Goal: Task Accomplishment & Management: Complete application form

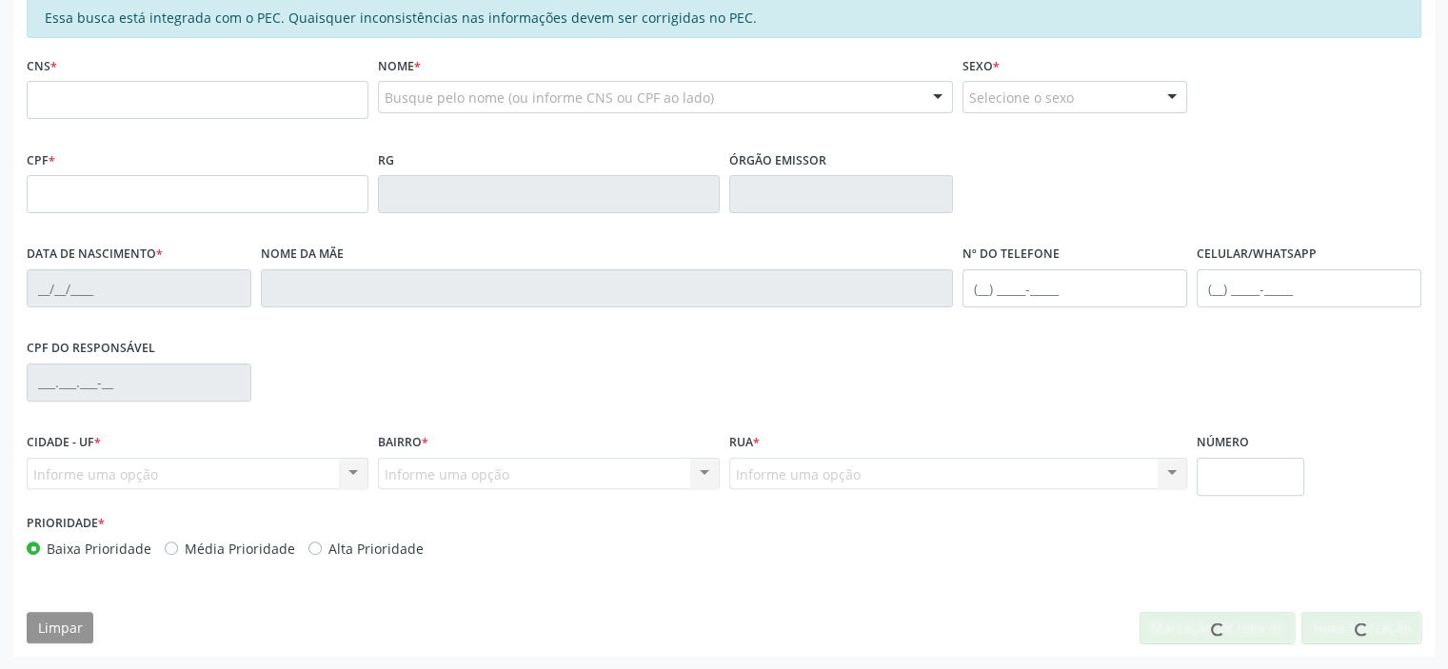
scroll to position [417, 0]
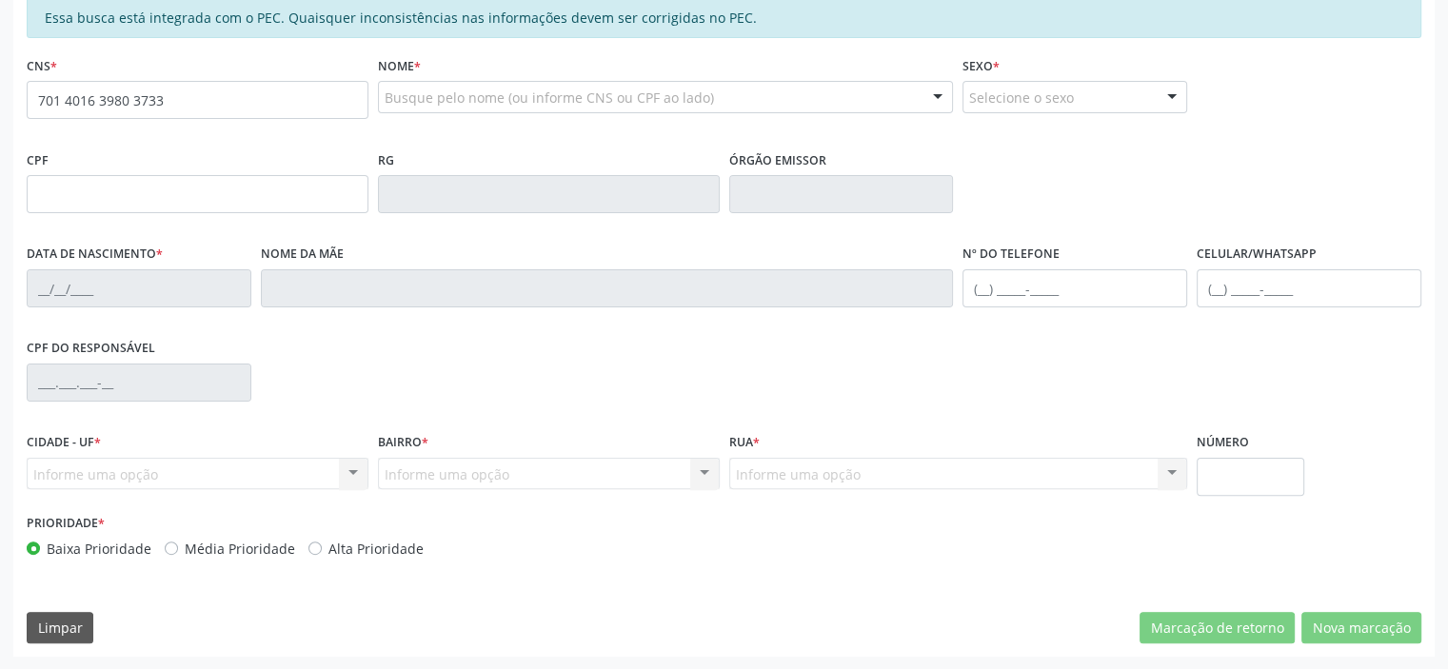
type input "701 4016 3980 3733"
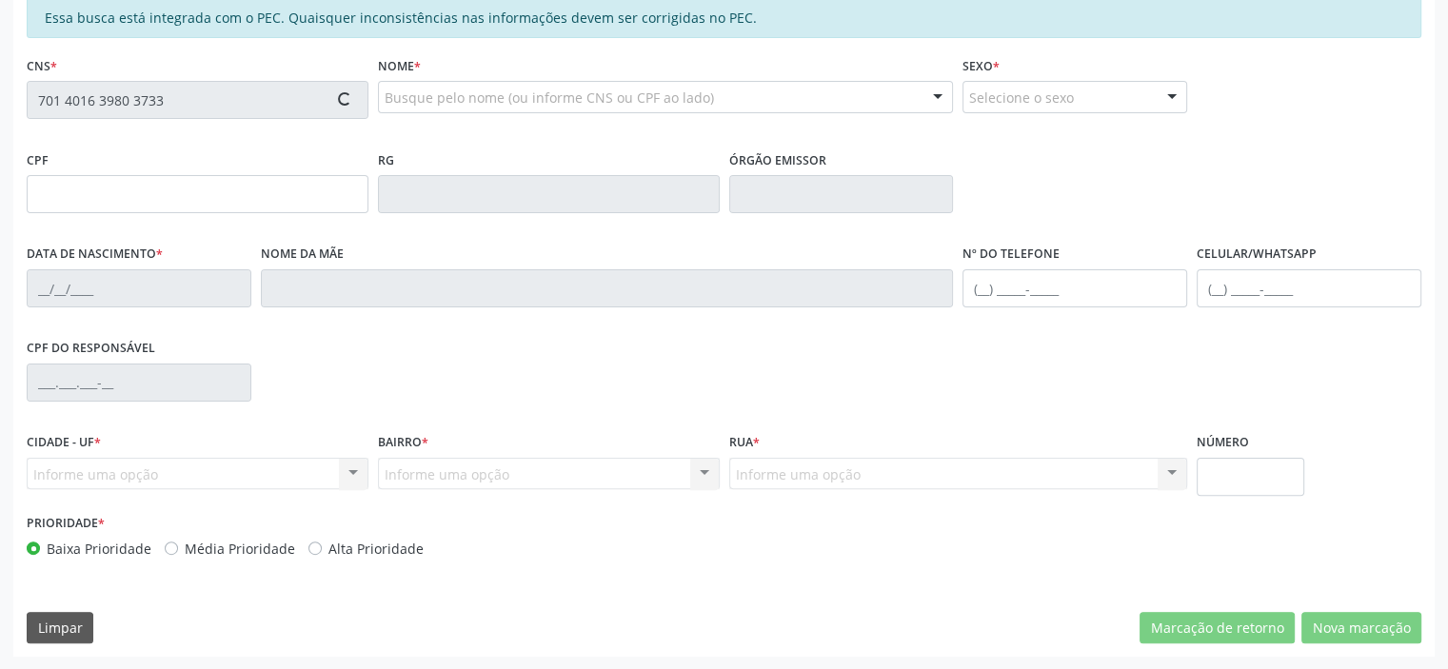
type input "[DATE]"
type input "[PERSON_NAME]"
type input "[PHONE_NUMBER]"
type input "S/N"
type input "625.604.303-04"
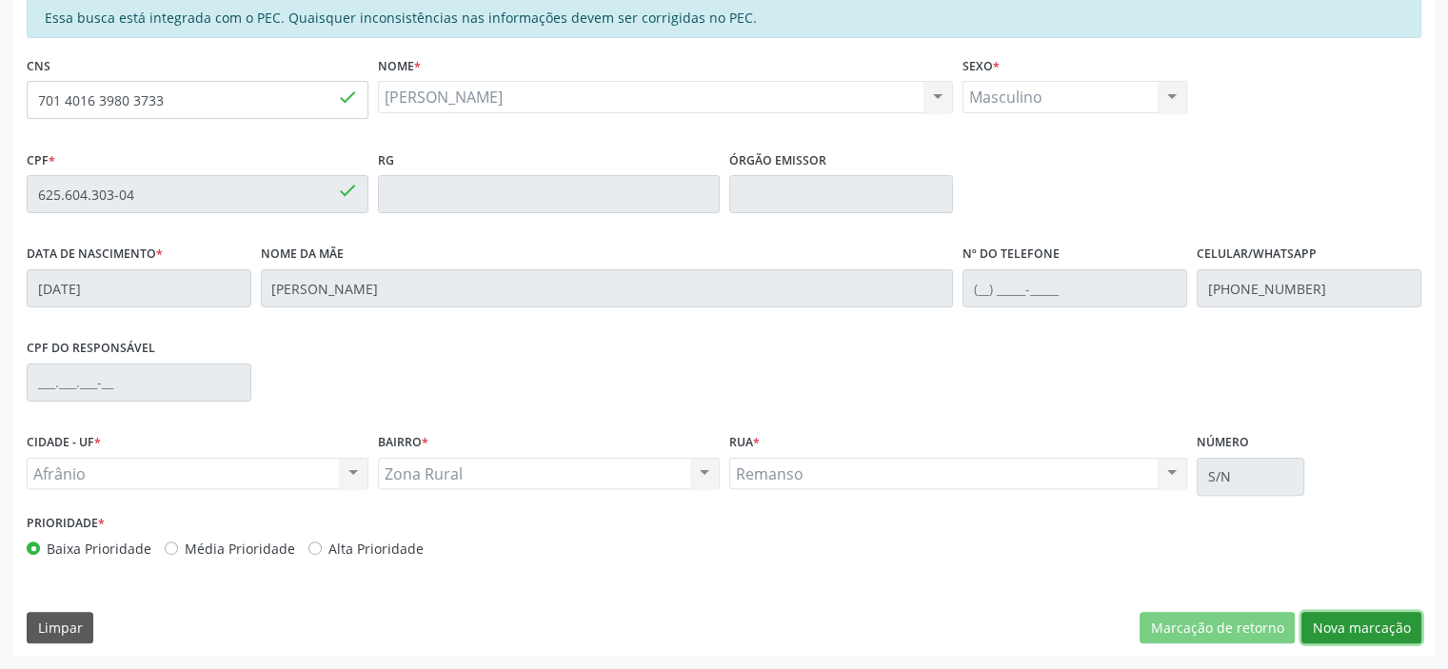
click at [1349, 620] on button "Nova marcação" at bounding box center [1361, 628] width 120 height 32
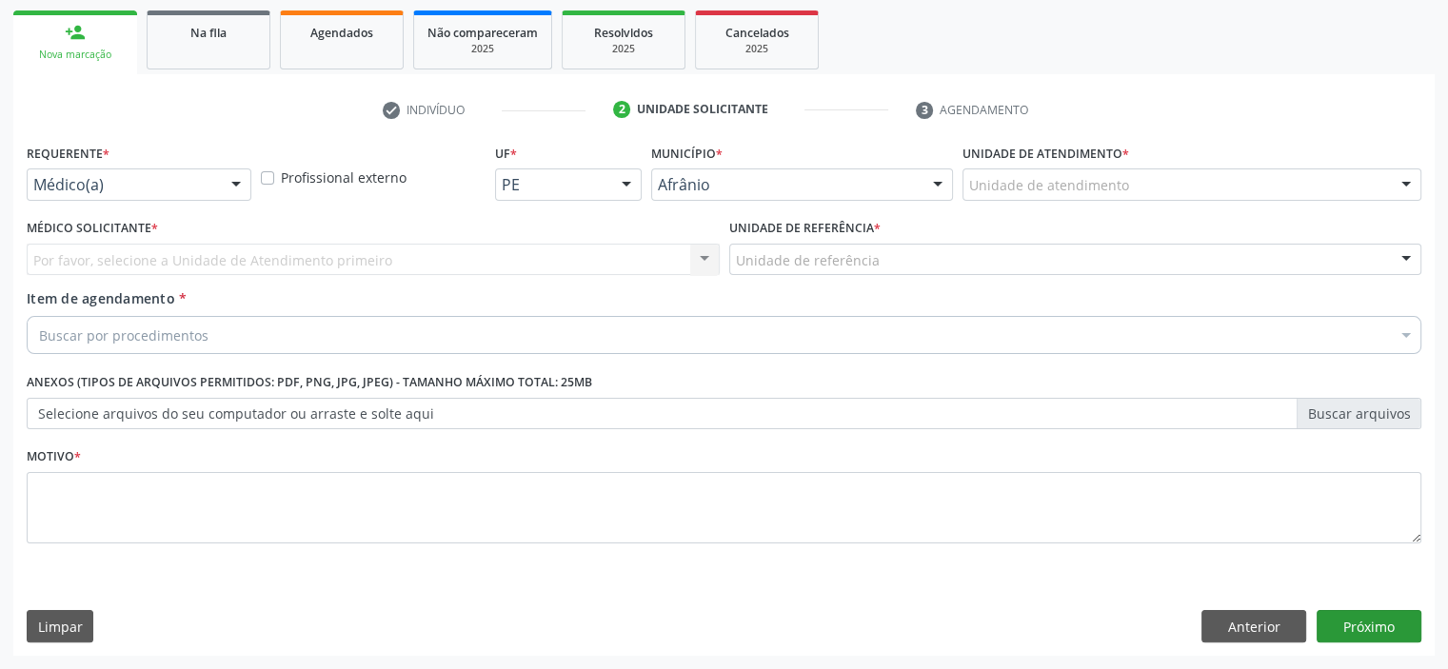
scroll to position [273, 0]
click at [1252, 186] on div "Unidade de atendimento" at bounding box center [1191, 185] width 459 height 32
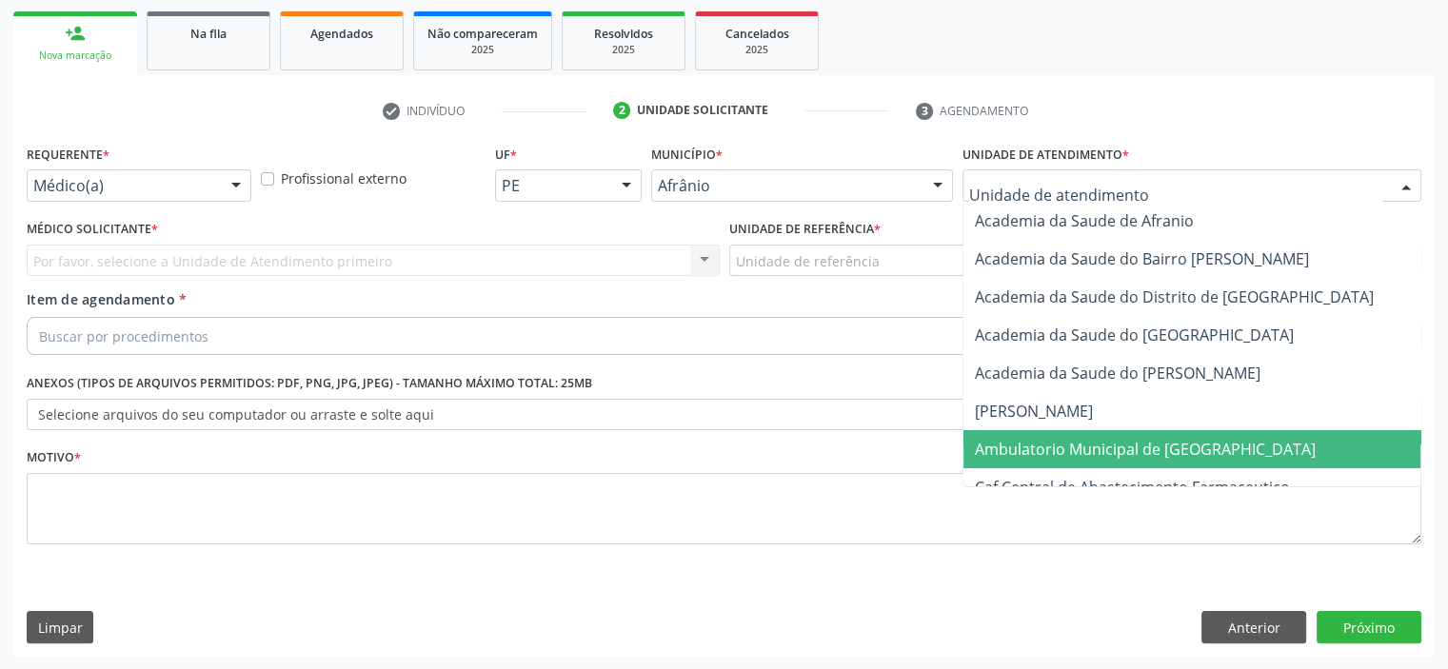
click at [1192, 448] on span "Ambulatorio Municipal de [GEOGRAPHIC_DATA]" at bounding box center [1145, 449] width 341 height 21
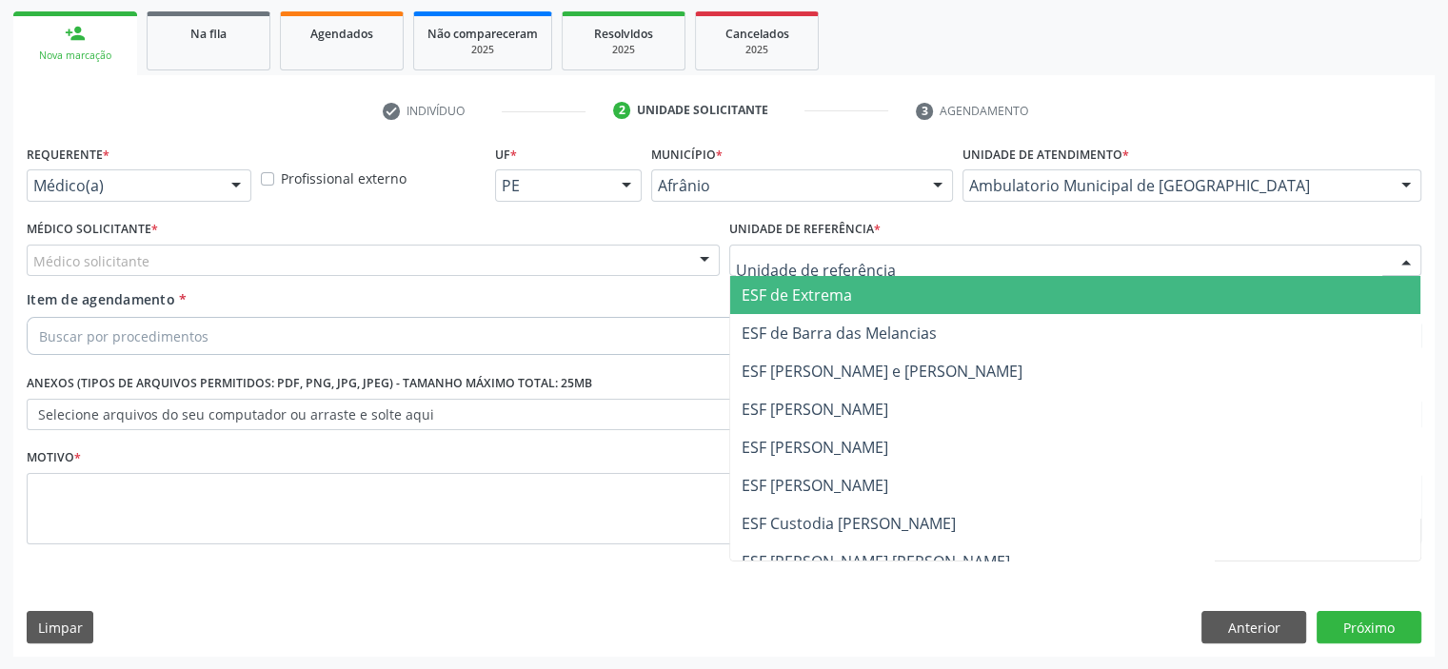
click at [783, 285] on span "ESF de Extrema" at bounding box center [796, 295] width 110 height 21
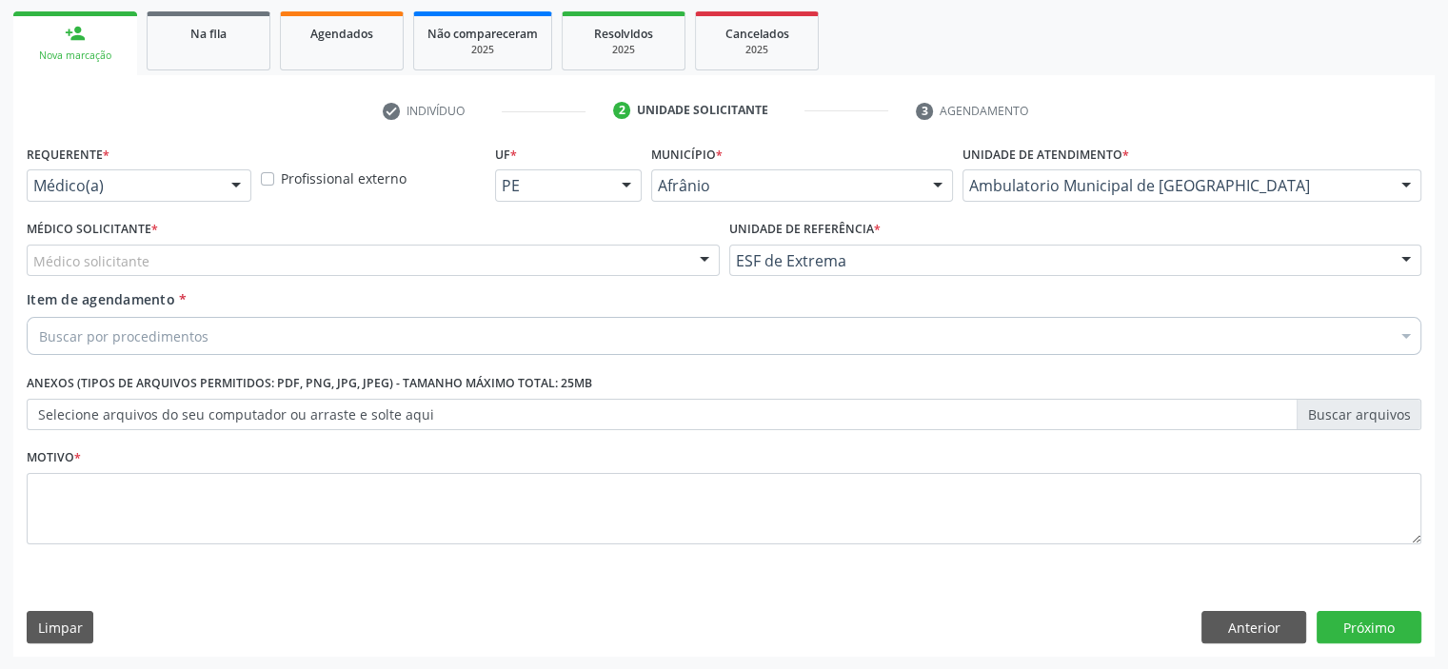
click at [671, 272] on div "Médico solicitante" at bounding box center [373, 261] width 693 height 32
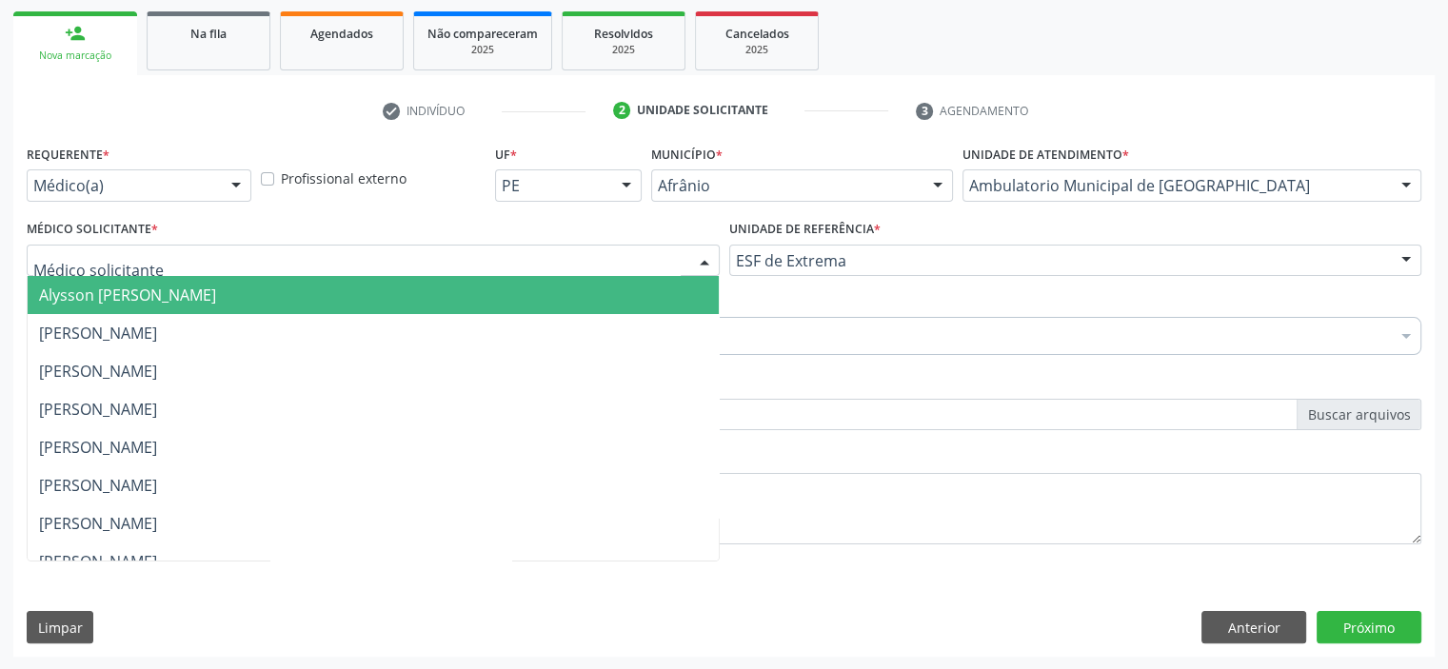
click at [650, 278] on span "Alysson [PERSON_NAME]" at bounding box center [373, 295] width 691 height 38
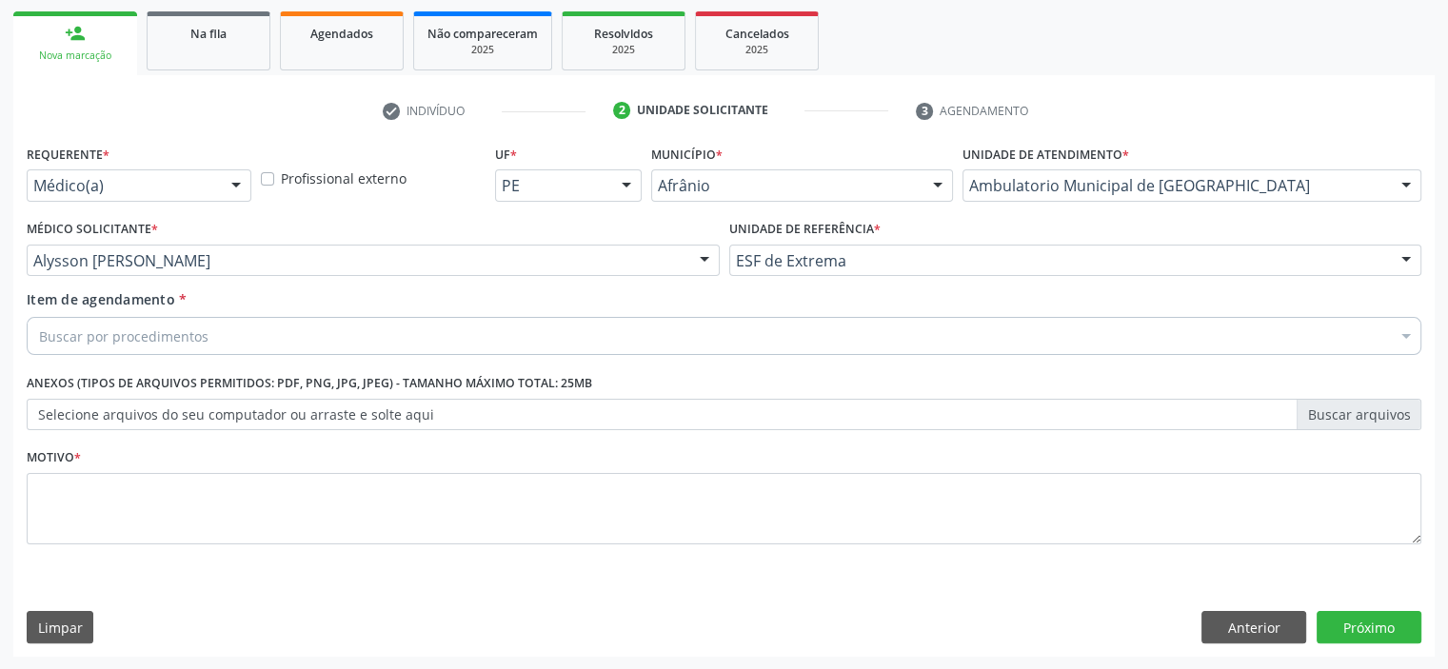
drag, startPoint x: 441, startPoint y: 306, endPoint x: 434, endPoint y: 322, distance: 16.6
click at [441, 309] on div "Item de agendamento * Buscar por procedimentos Selecionar todos 0604320140 - Ab…" at bounding box center [724, 319] width 1394 height 60
click at [435, 324] on div "Buscar por procedimentos" at bounding box center [724, 336] width 1394 height 38
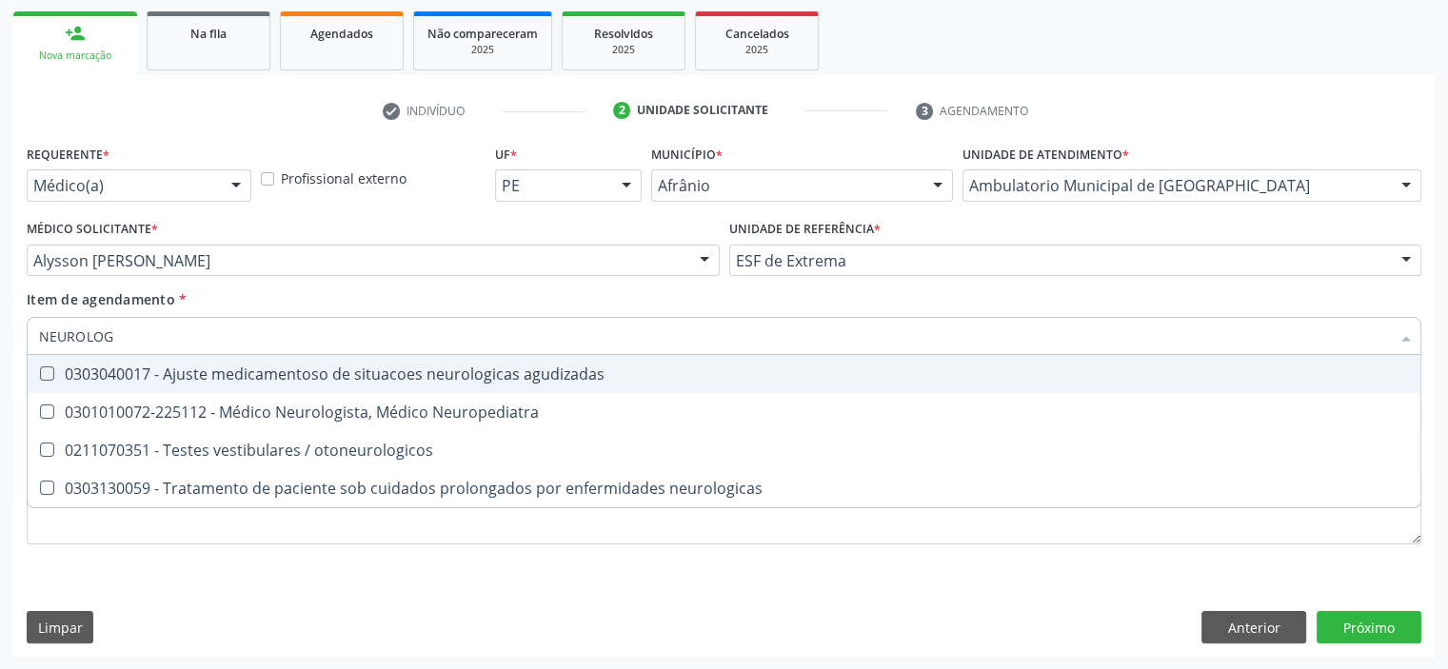
type input "NEUROLOGI"
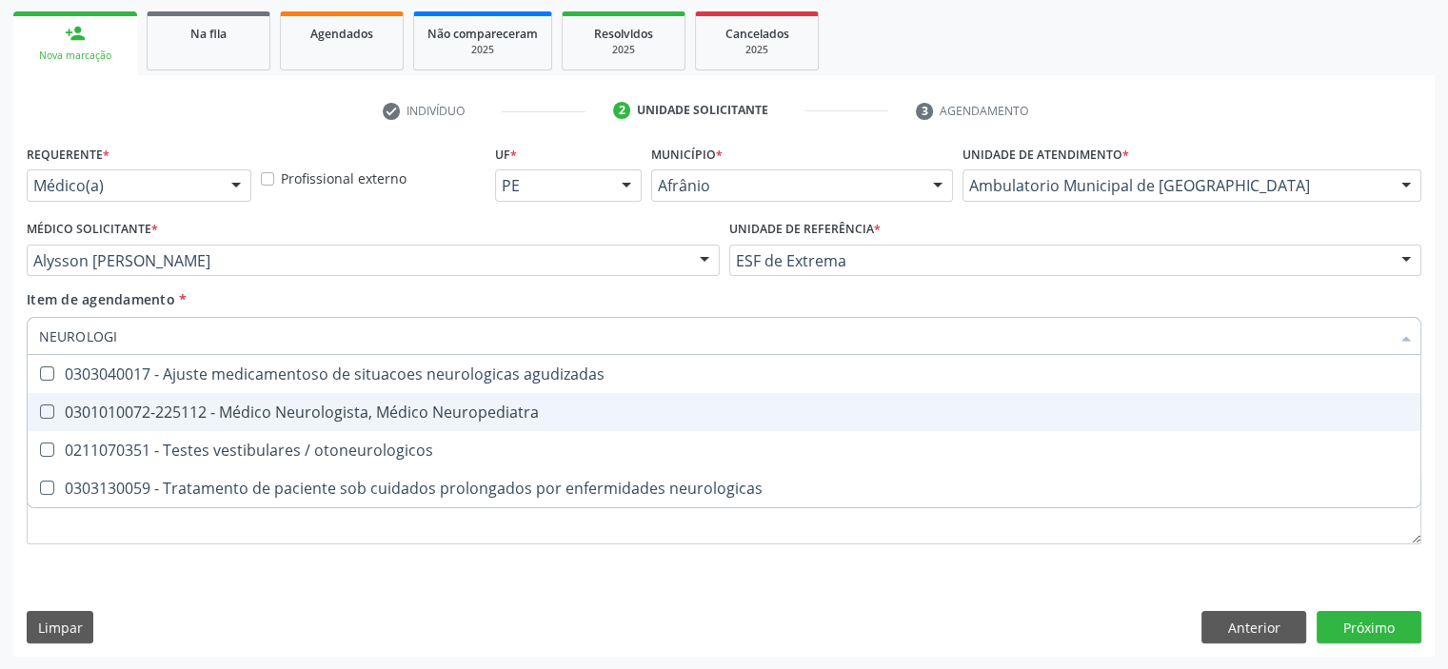
click at [400, 418] on div "0301010072-225112 - Médico Neurologista, Médico Neuropediatra" at bounding box center [723, 411] width 1369 height 15
checkbox Neuropediatra "true"
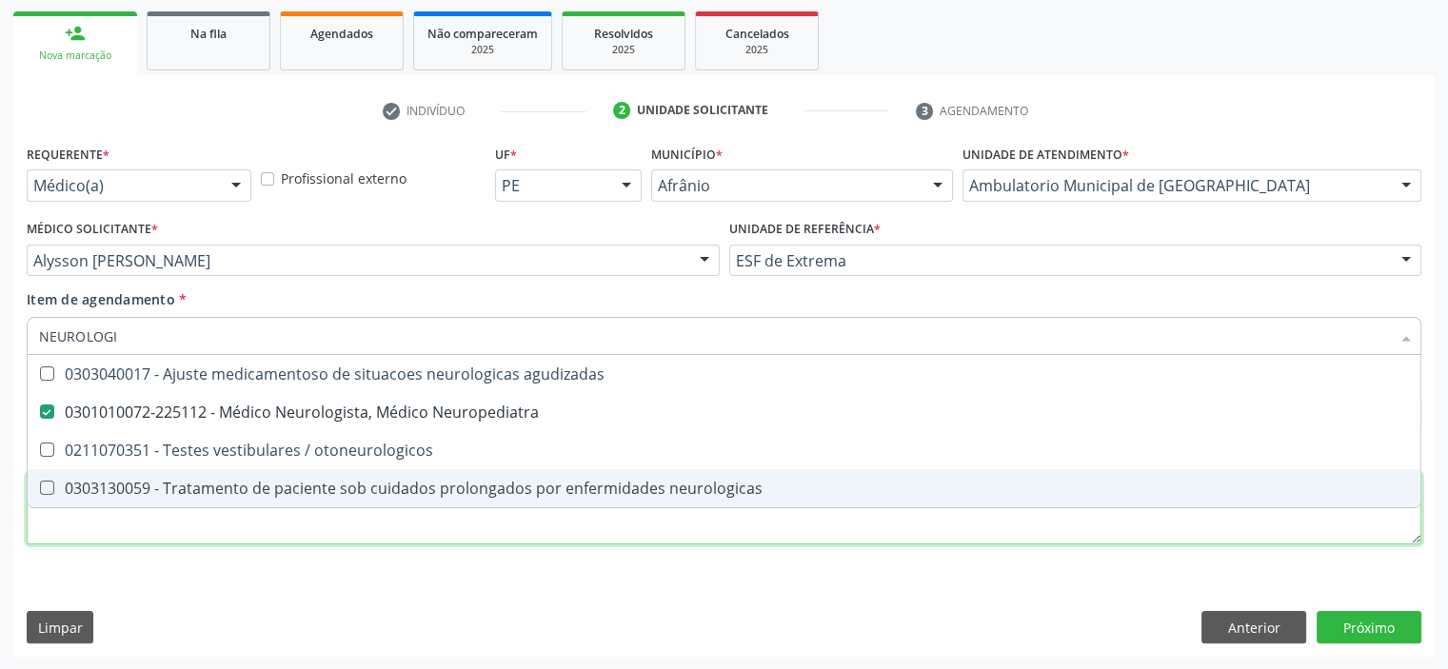
click at [327, 528] on div "Requerente * Médico(a) Médico(a) Enfermeiro(a) Paciente Nenhum resultado encont…" at bounding box center [724, 355] width 1394 height 431
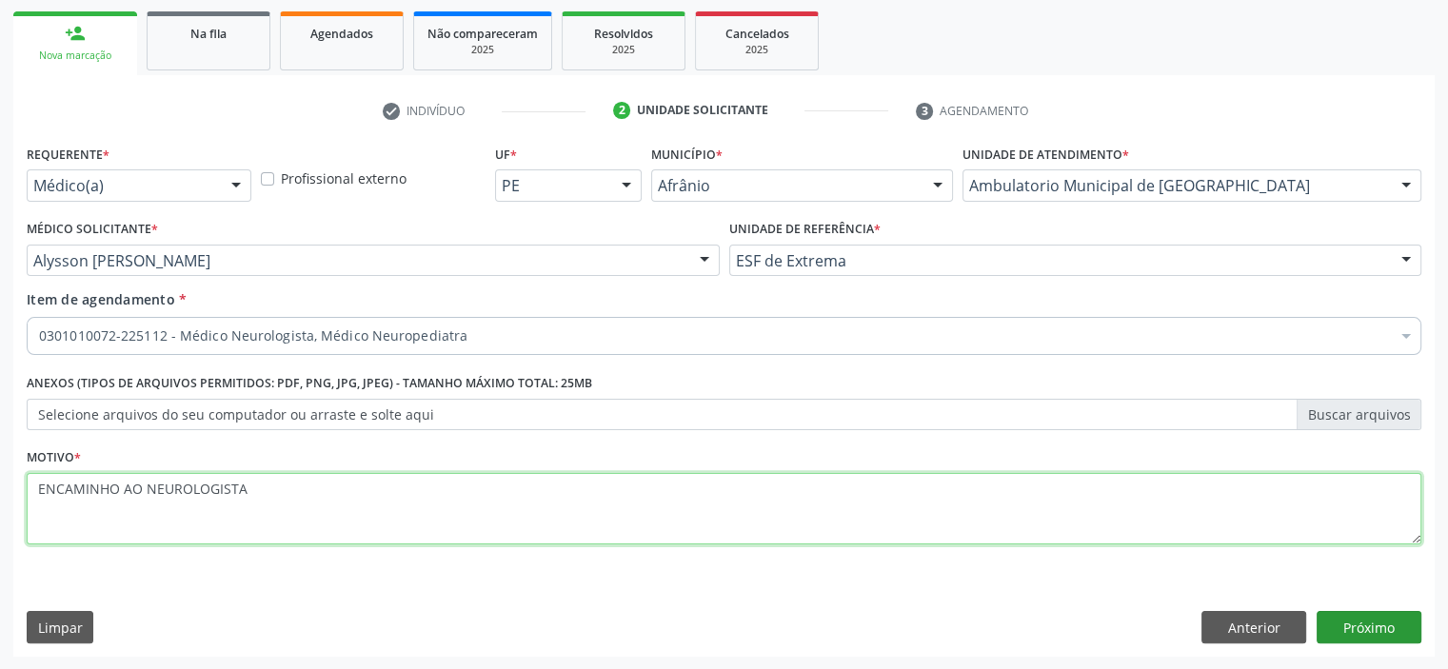
type textarea "ENCAMINHO AO NEUROLOGISTA"
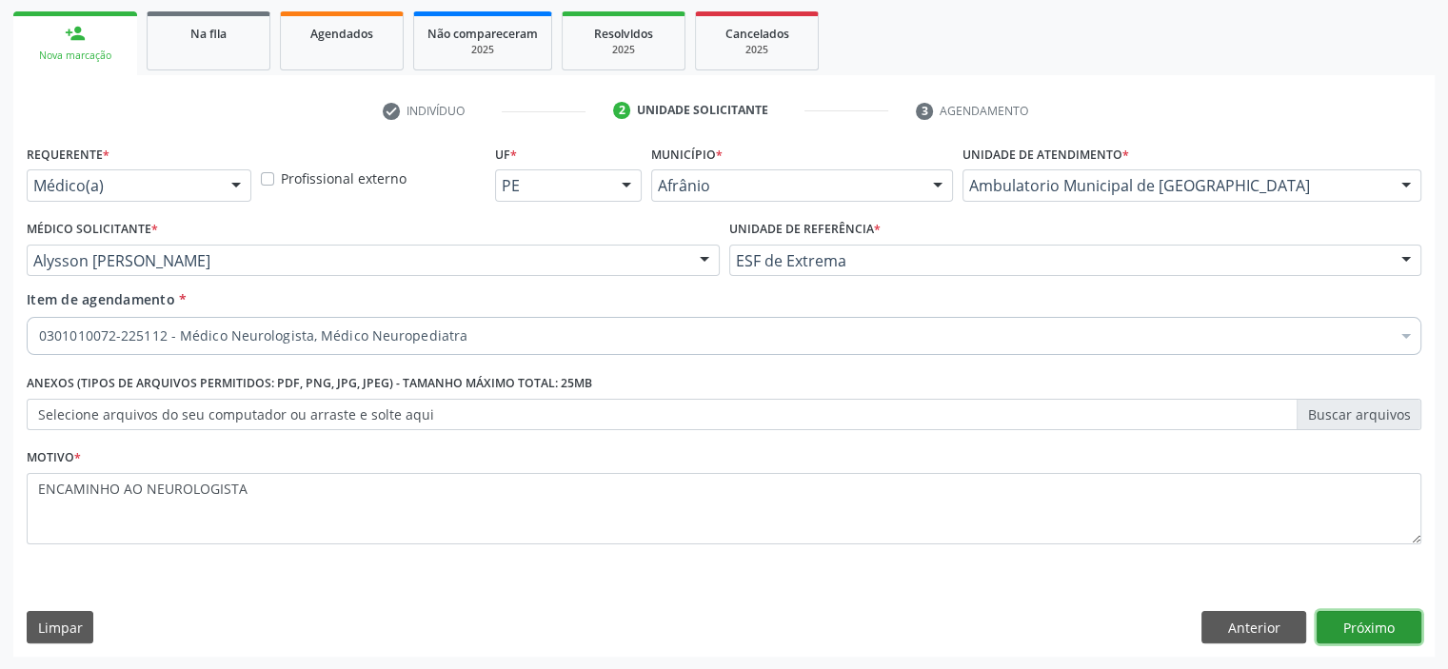
click at [1356, 621] on button "Próximo" at bounding box center [1368, 627] width 105 height 32
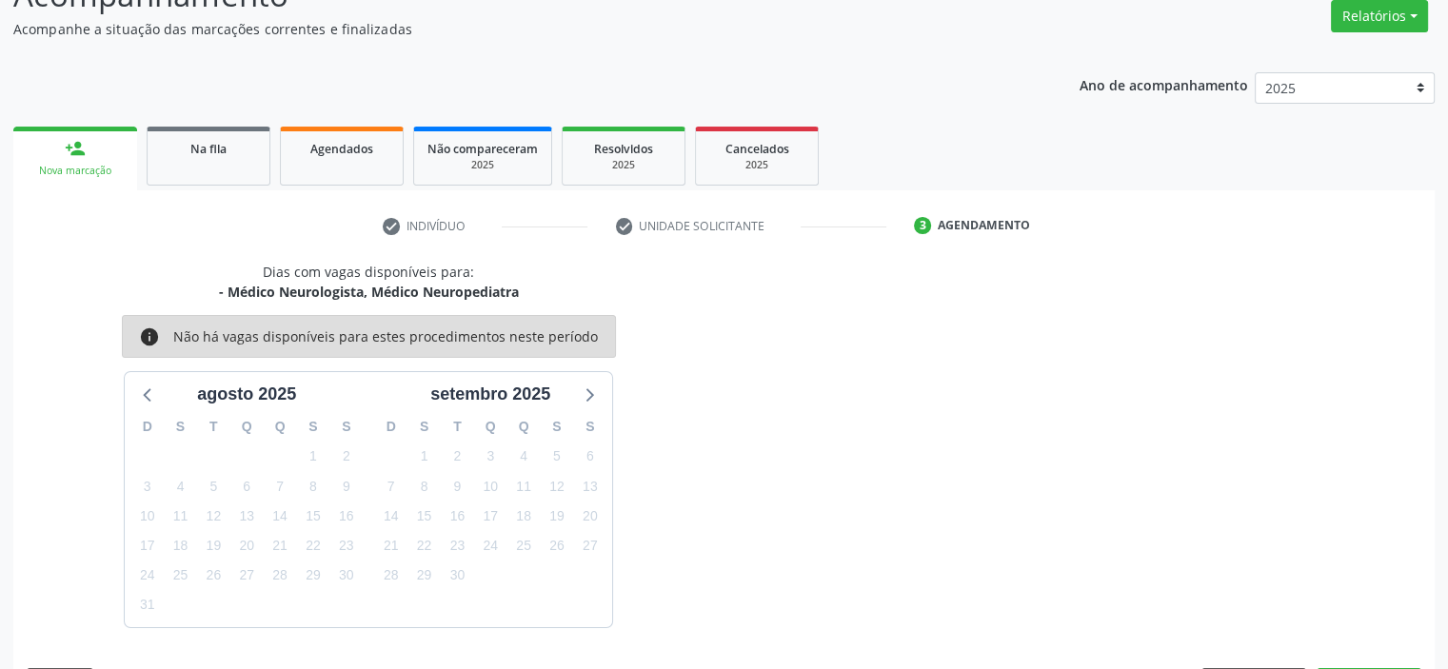
scroll to position [213, 0]
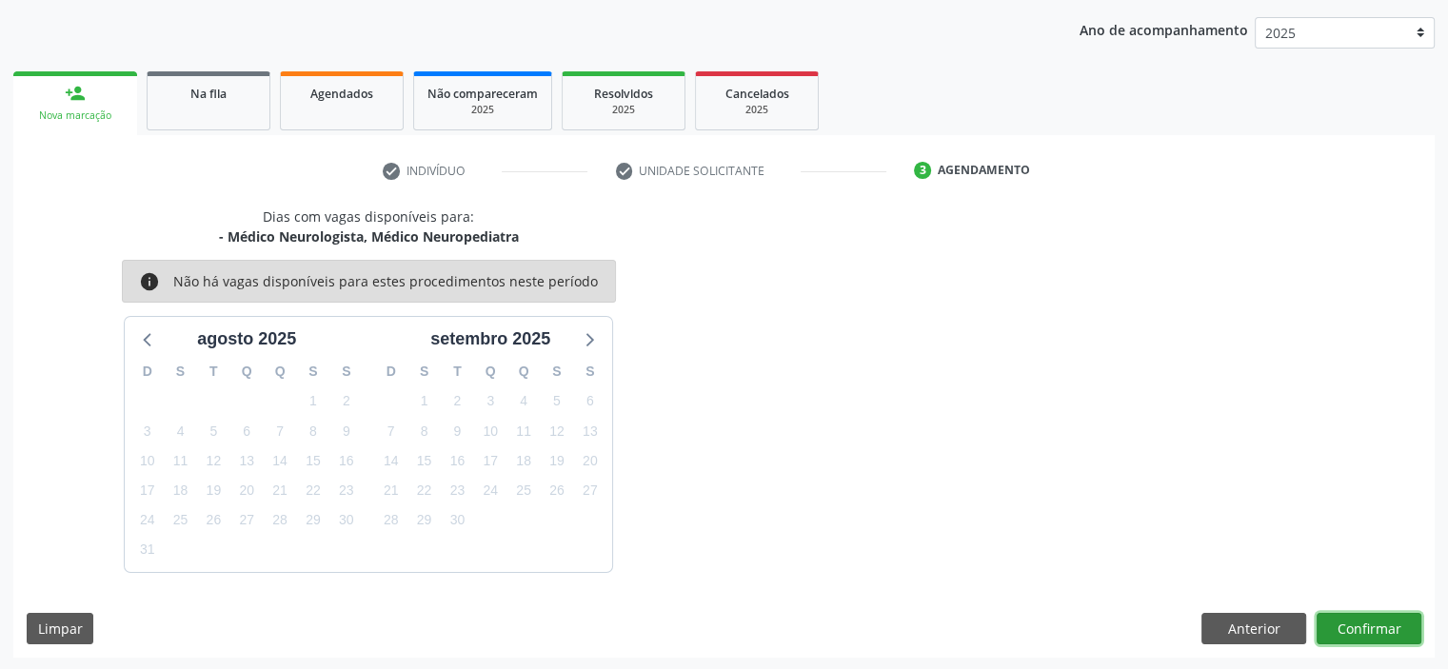
click at [1353, 620] on button "Confirmar" at bounding box center [1368, 629] width 105 height 32
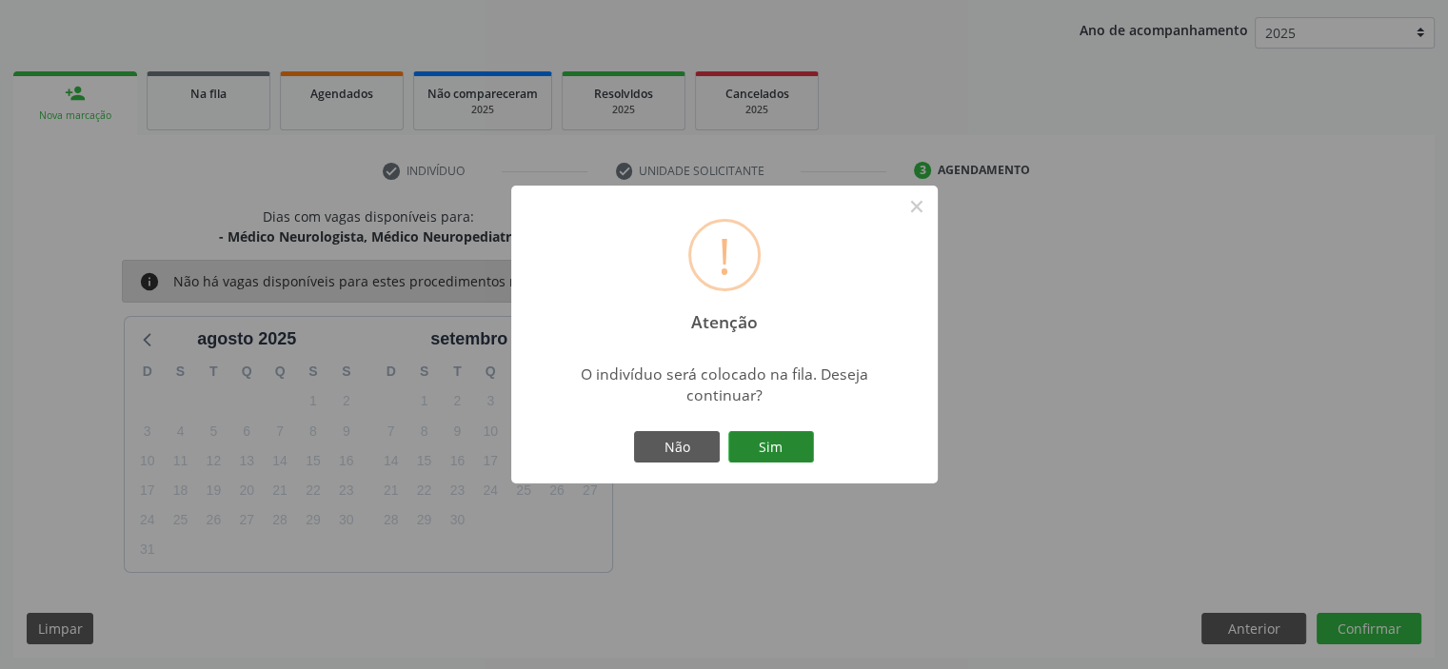
click at [794, 444] on button "Sim" at bounding box center [771, 447] width 86 height 32
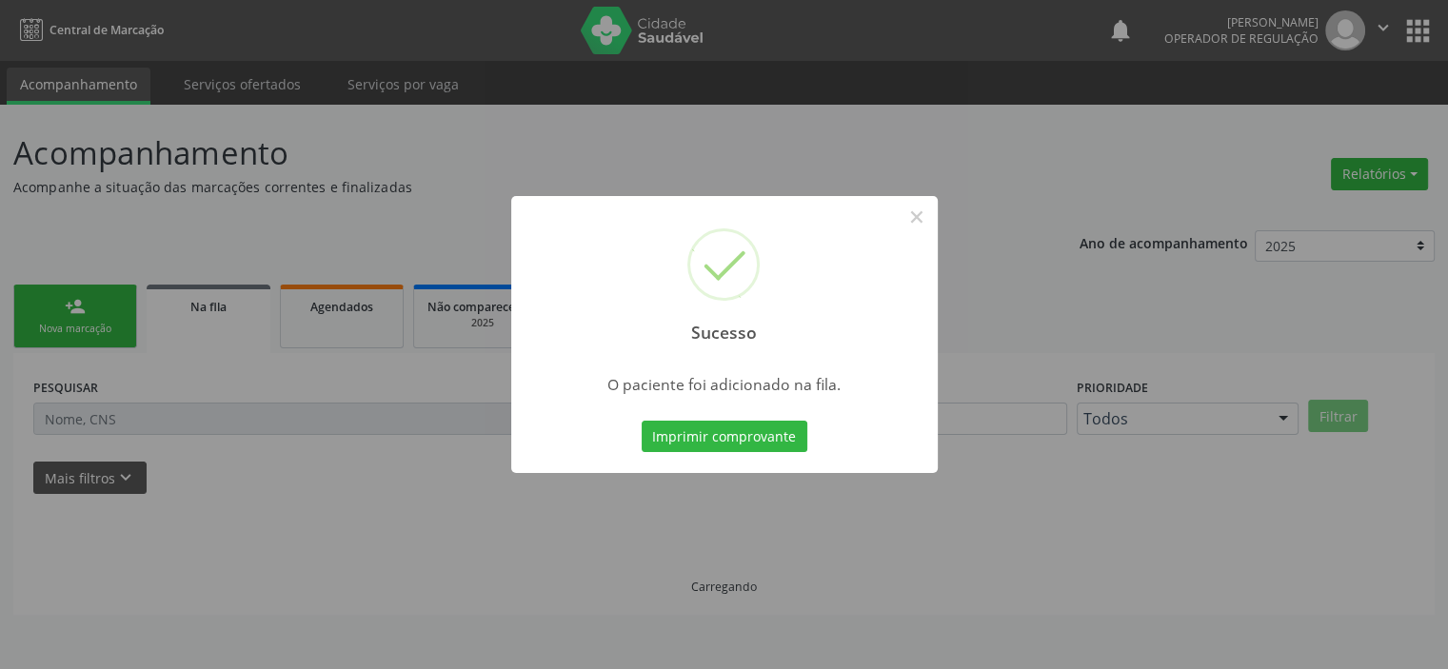
scroll to position [0, 0]
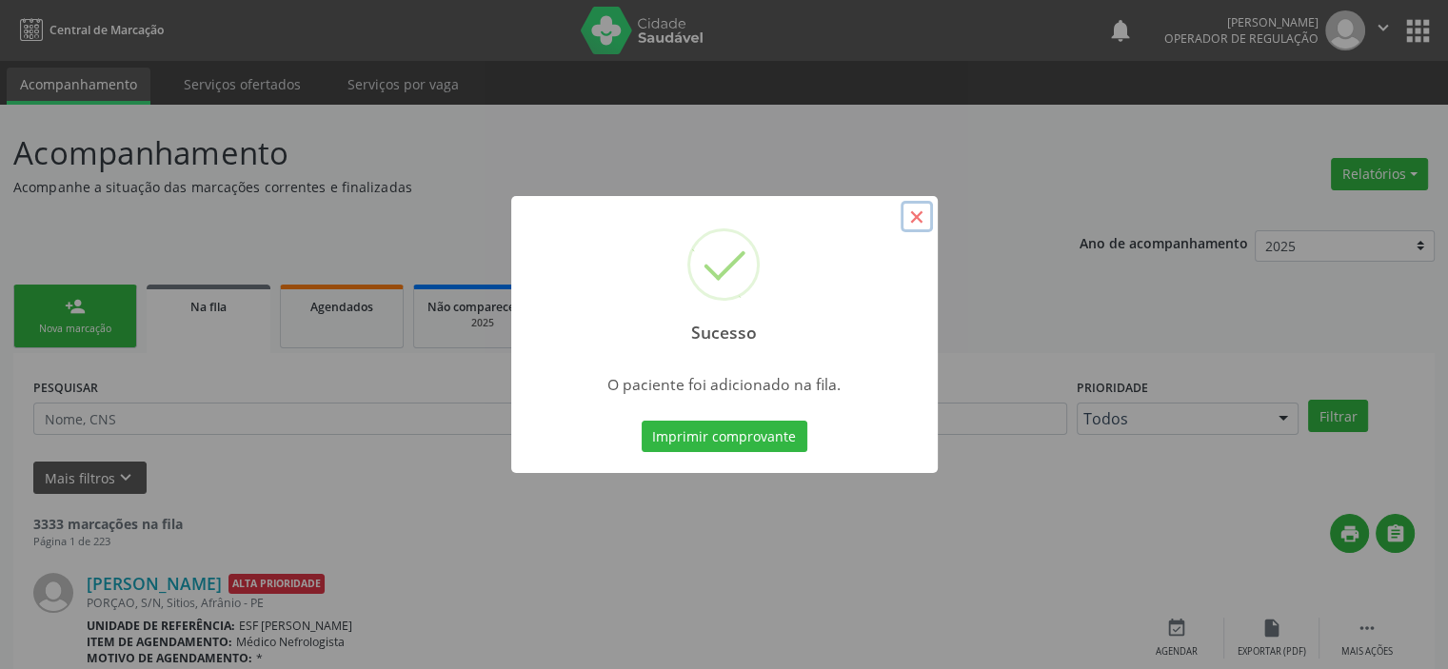
click at [919, 217] on button "×" at bounding box center [916, 217] width 32 height 32
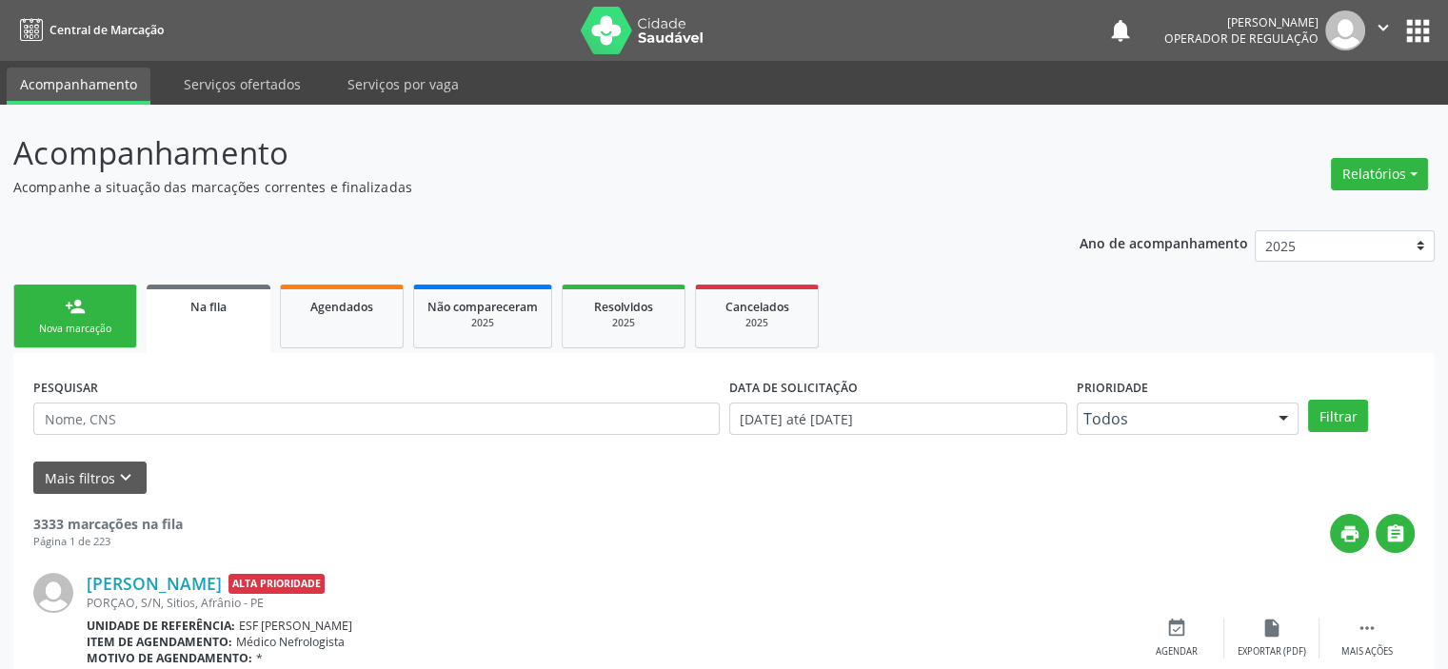
click at [34, 322] on div "Nova marcação" at bounding box center [75, 329] width 95 height 14
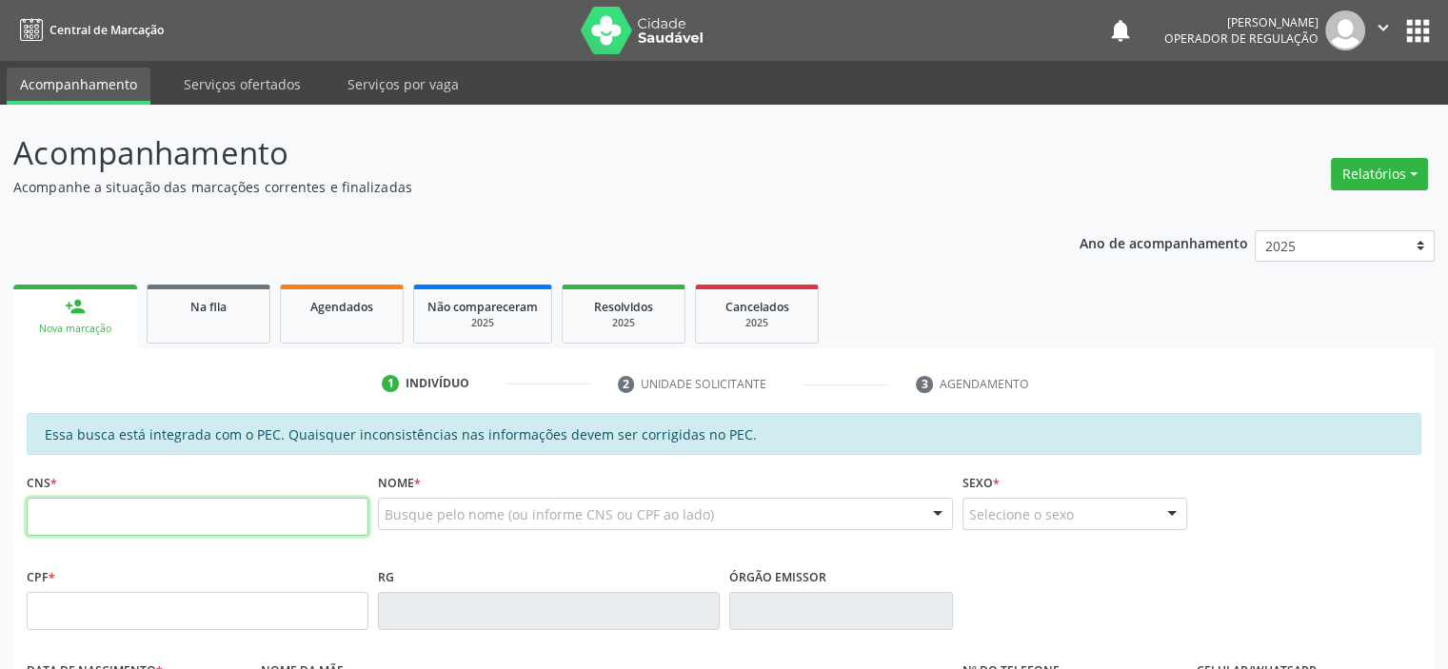
click at [131, 510] on input "text" at bounding box center [198, 517] width 342 height 38
type input "700 0042 1328 6600"
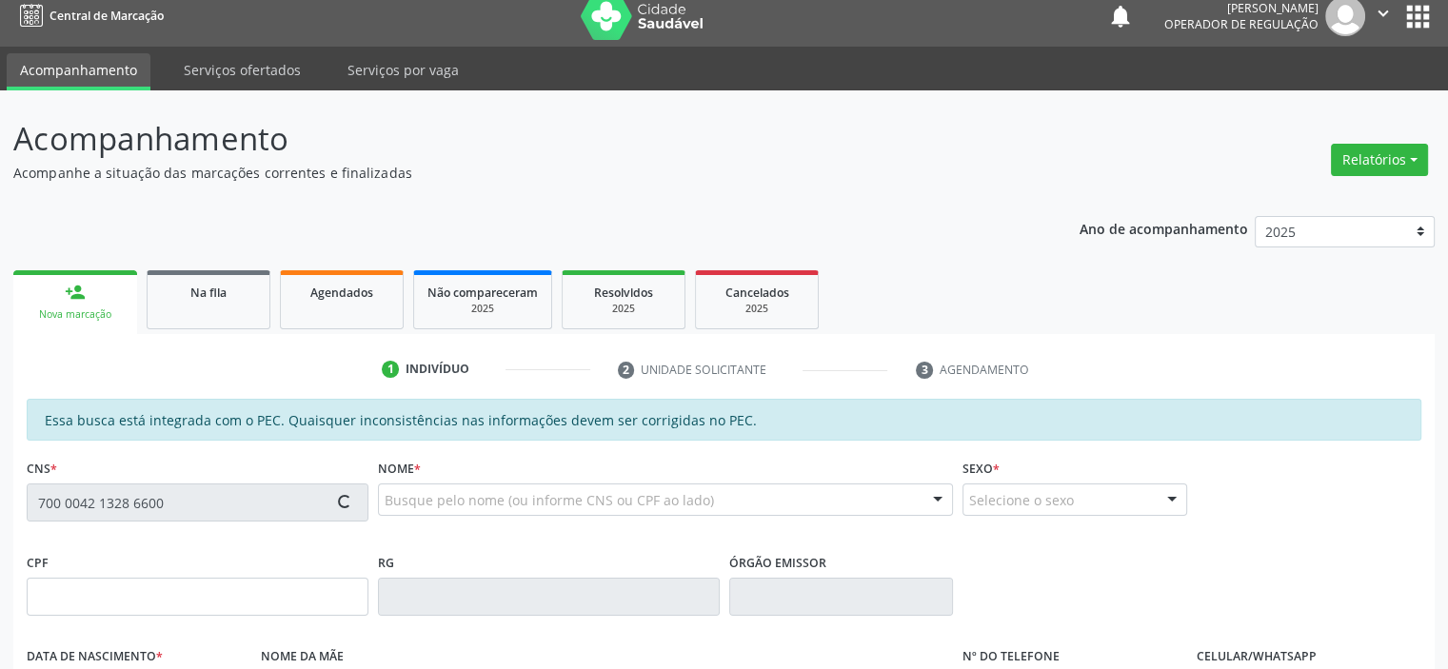
scroll to position [417, 0]
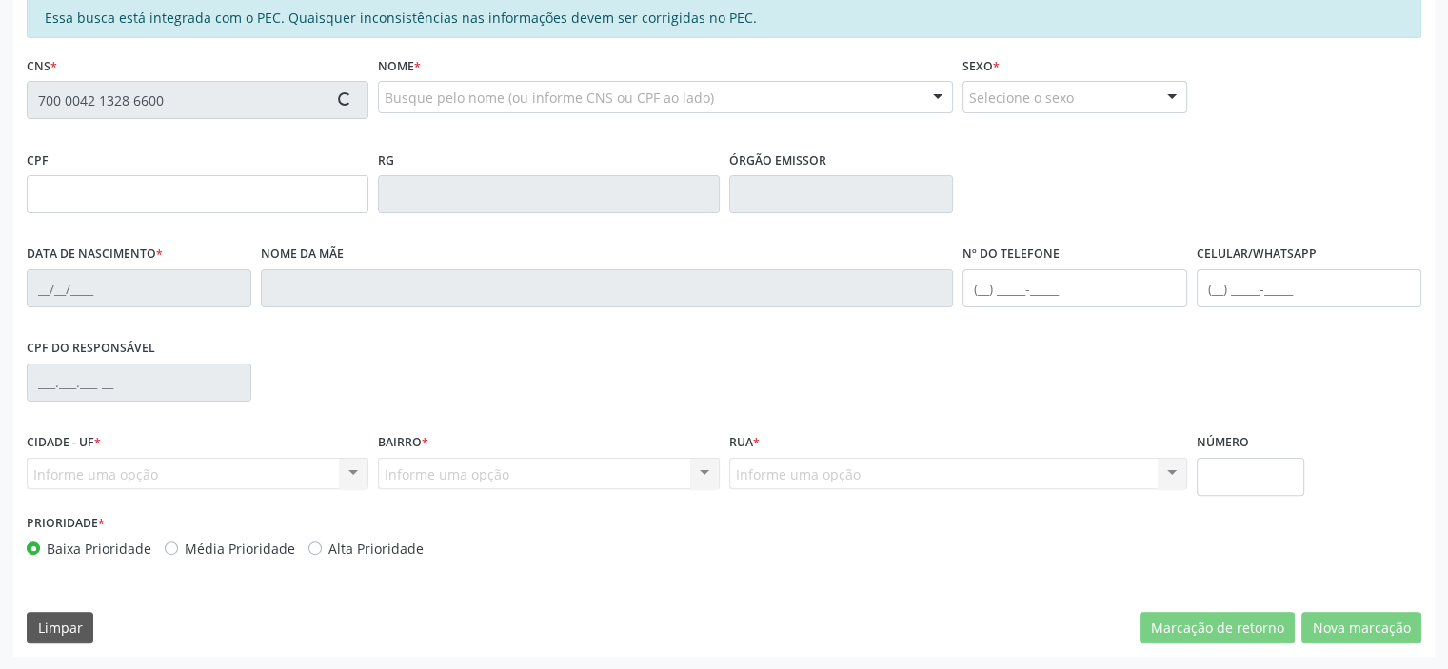
type input "[DATE]"
type input "[PERSON_NAME] [GEOGRAPHIC_DATA]"
type input "[PHONE_NUMBER]"
type input "--"
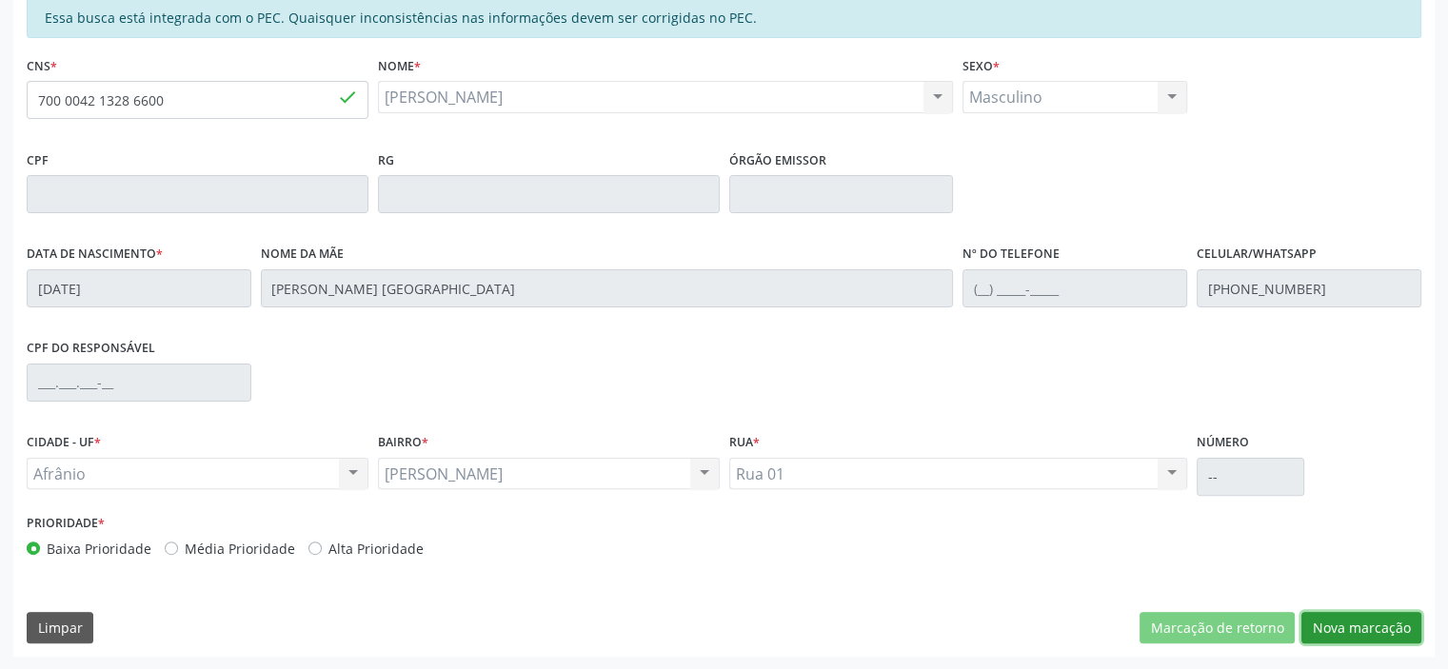
click at [1348, 623] on button "Nova marcação" at bounding box center [1361, 628] width 120 height 32
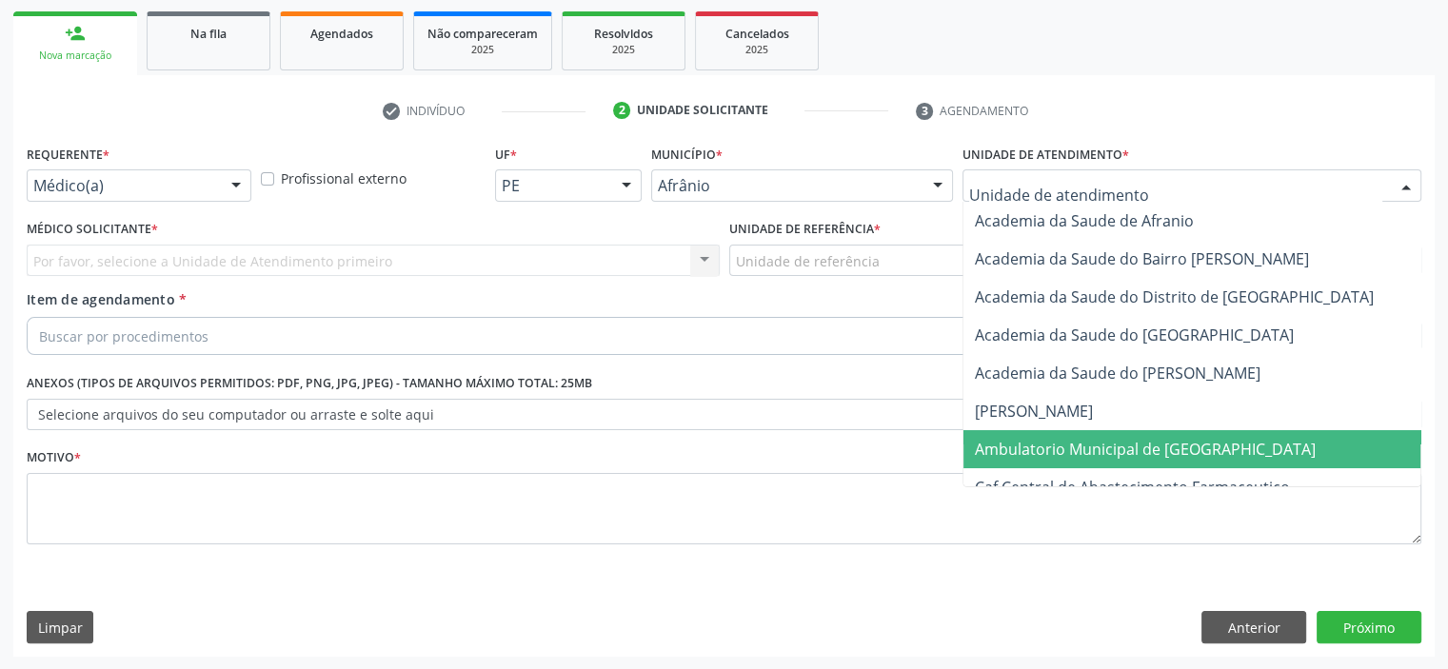
click at [1076, 449] on span "Ambulatorio Municipal de [GEOGRAPHIC_DATA]" at bounding box center [1145, 449] width 341 height 21
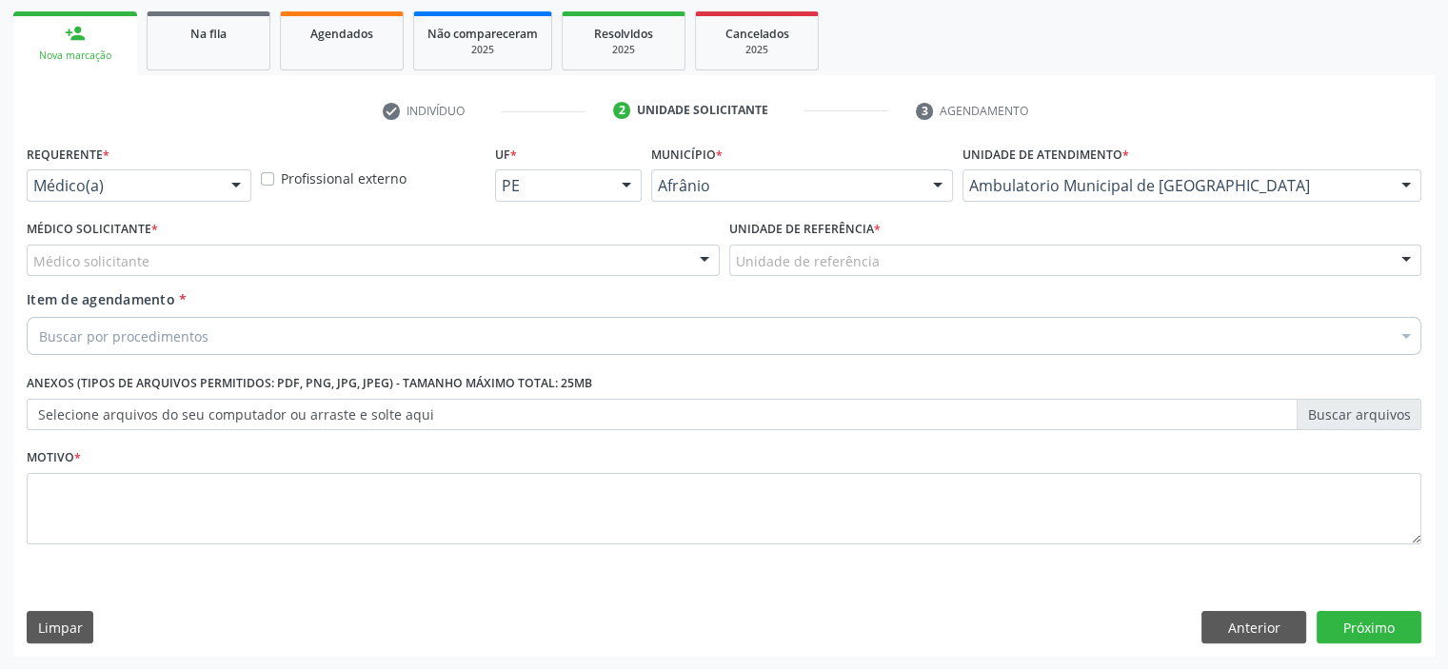
click at [897, 281] on div "Unidade de referência * Unidade de referência ESF de Extrema ESF de Barra das M…" at bounding box center [1075, 252] width 702 height 74
click at [897, 267] on div "Unidade de referência" at bounding box center [1075, 261] width 693 height 32
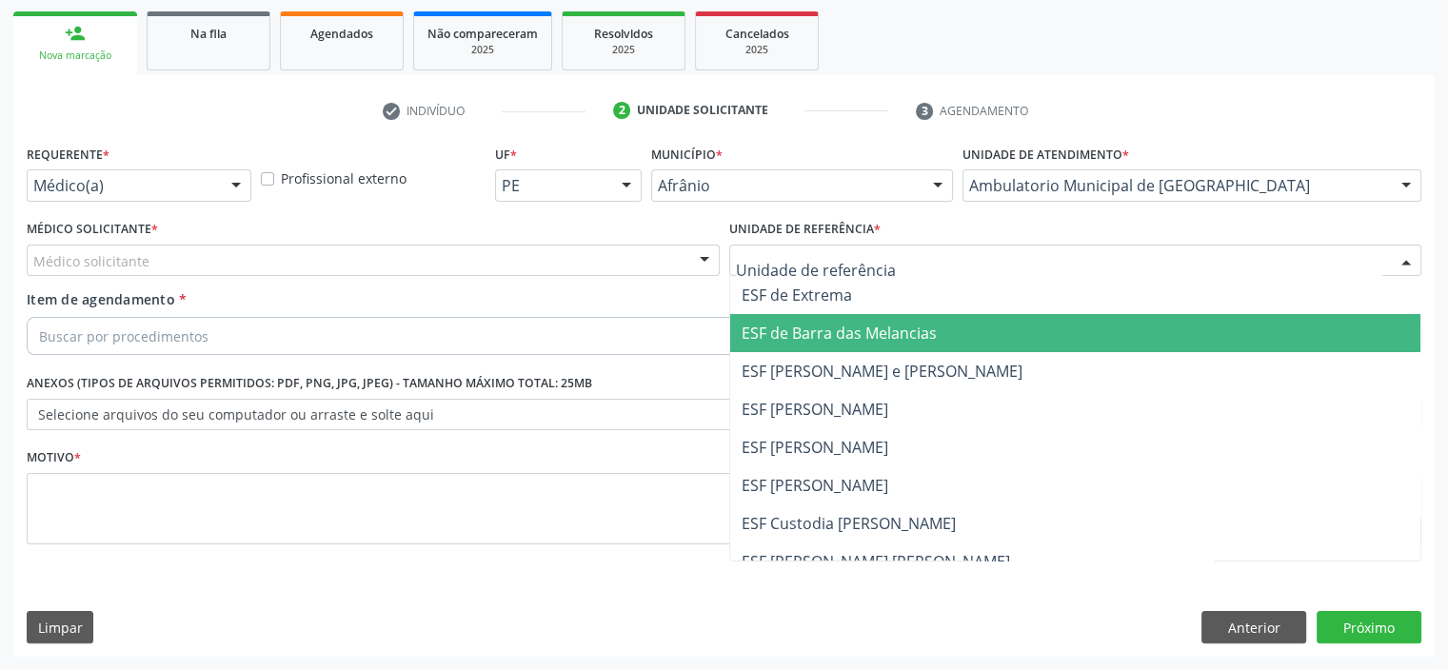
click at [903, 314] on span "ESF de Barra das Melancias" at bounding box center [1075, 333] width 691 height 38
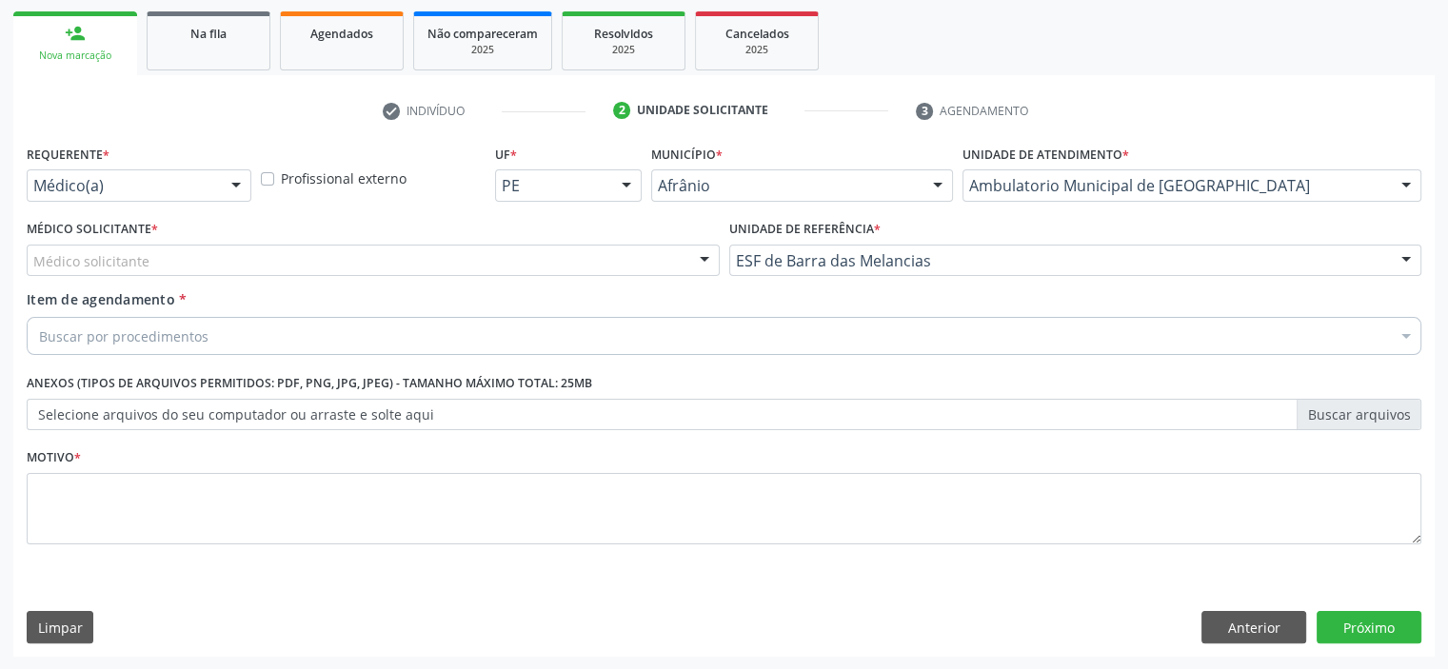
click at [568, 255] on div "Médico solicitante" at bounding box center [373, 261] width 693 height 32
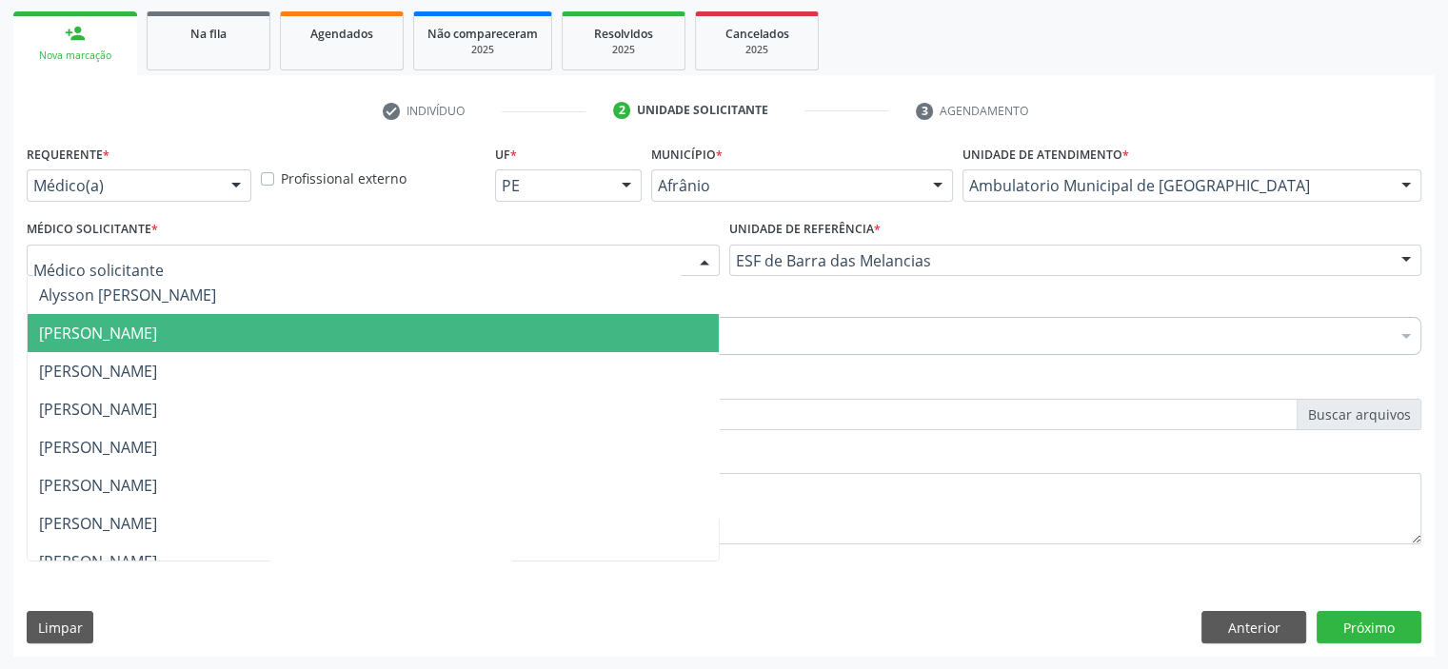
click at [557, 345] on span "[PERSON_NAME]" at bounding box center [373, 333] width 691 height 38
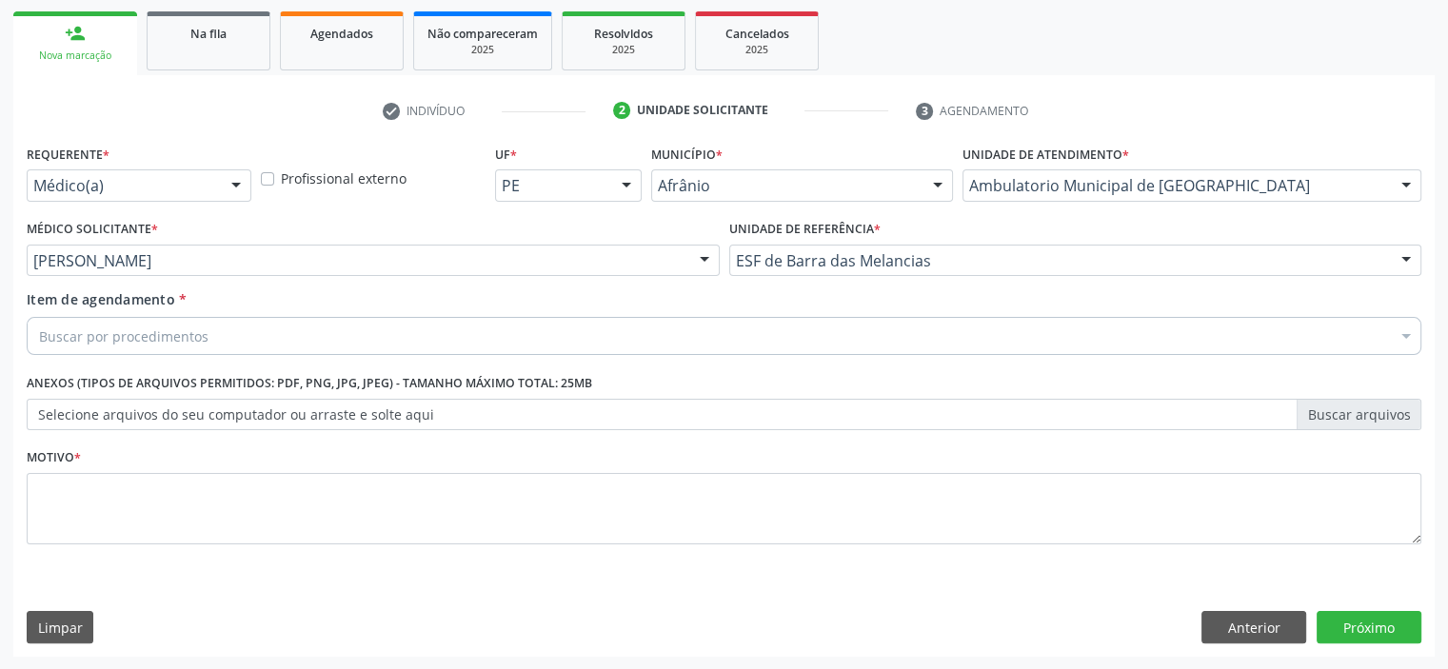
click at [472, 353] on div "Buscar por procedimentos" at bounding box center [724, 336] width 1394 height 38
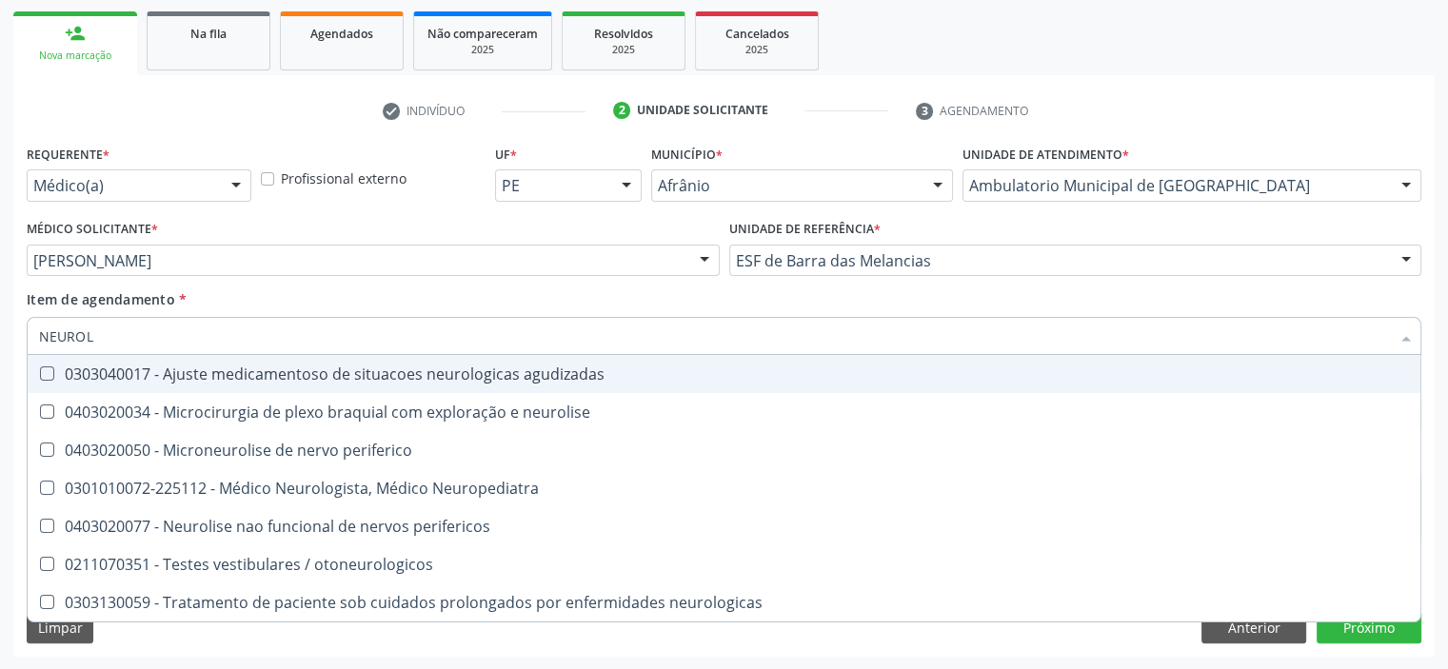
type input "NEUROLO"
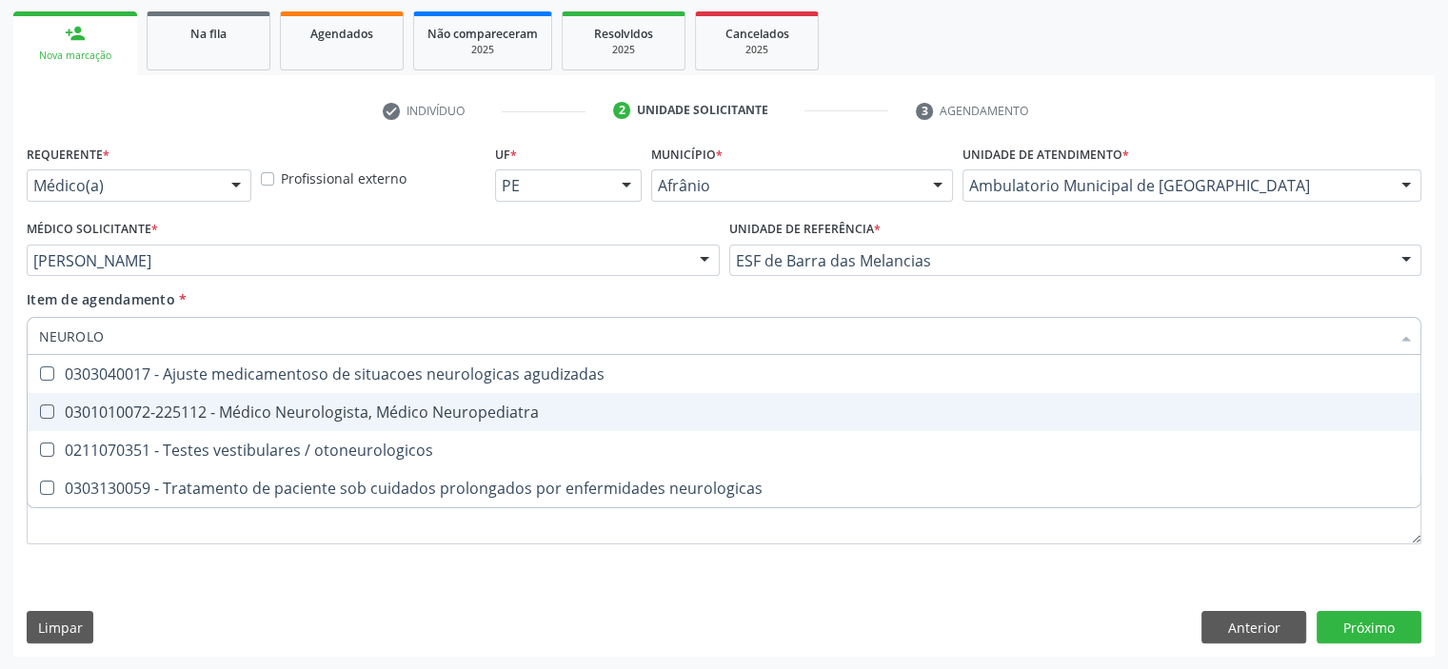
click at [447, 413] on div "0301010072-225112 - Médico Neurologista, Médico Neuropediatra" at bounding box center [723, 411] width 1369 height 15
checkbox Neuropediatra "true"
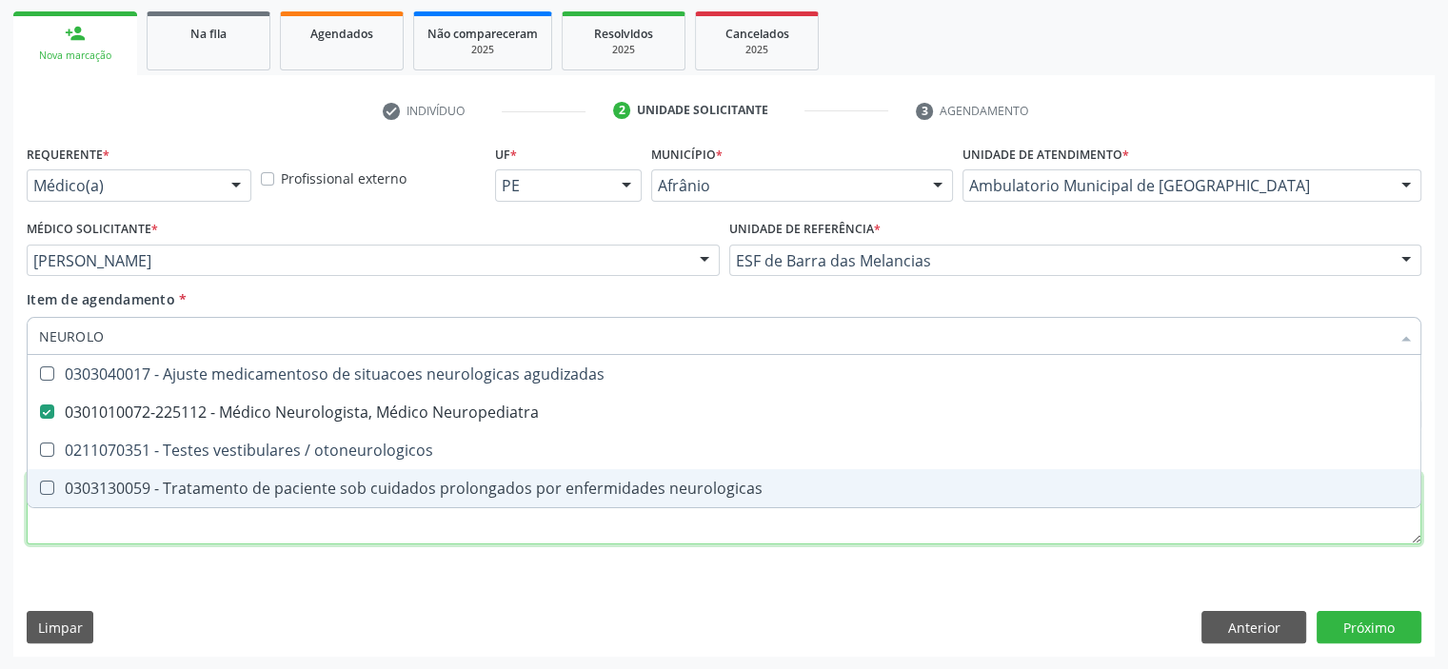
click at [385, 528] on div "Requerente * Médico(a) Médico(a) Enfermeiro(a) Paciente Nenhum resultado encont…" at bounding box center [724, 355] width 1394 height 431
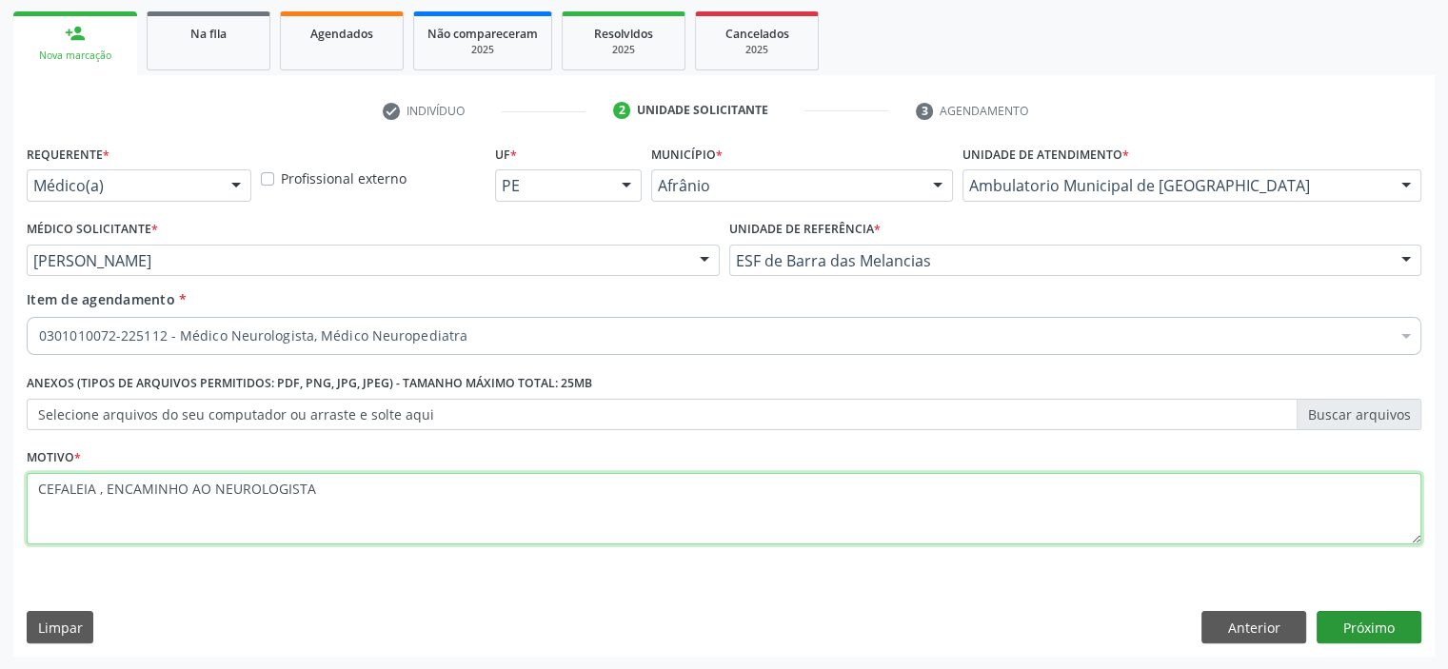
type textarea "CEFALEIA , ENCAMINHO AO NEUROLOGISTA"
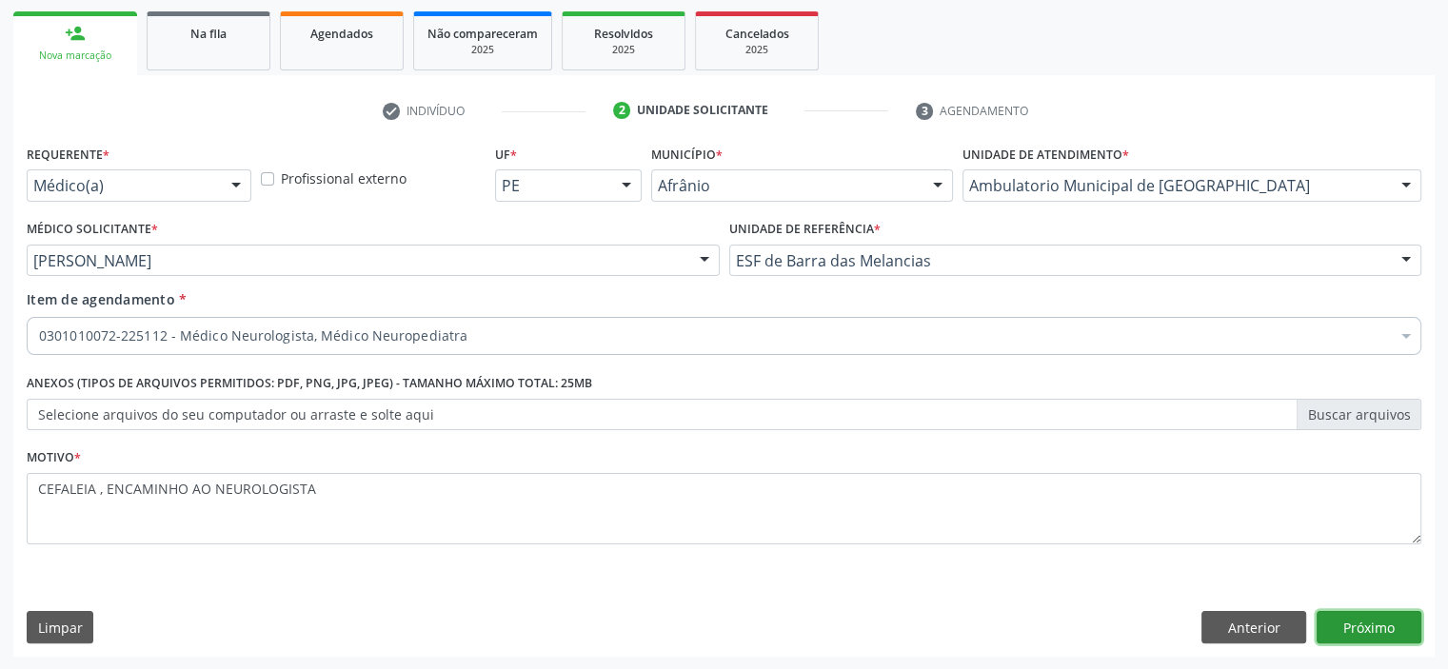
click at [1335, 618] on button "Próximo" at bounding box center [1368, 627] width 105 height 32
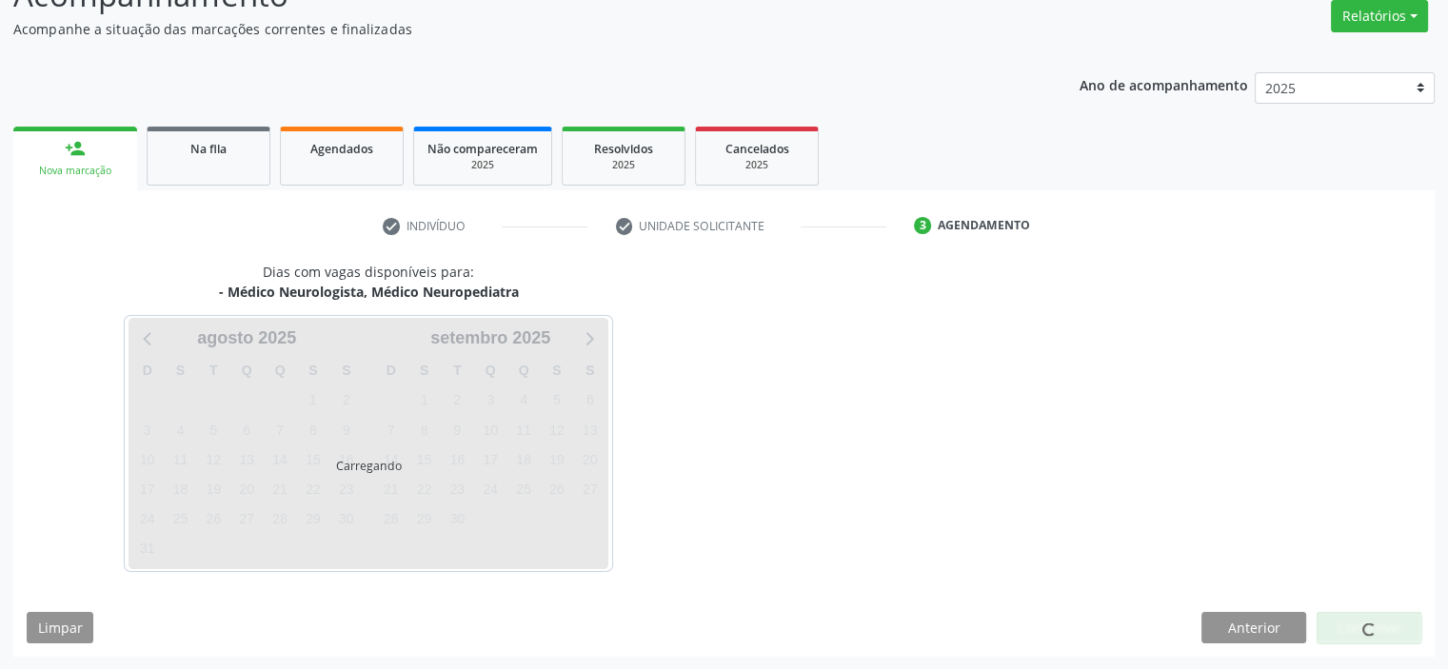
scroll to position [213, 0]
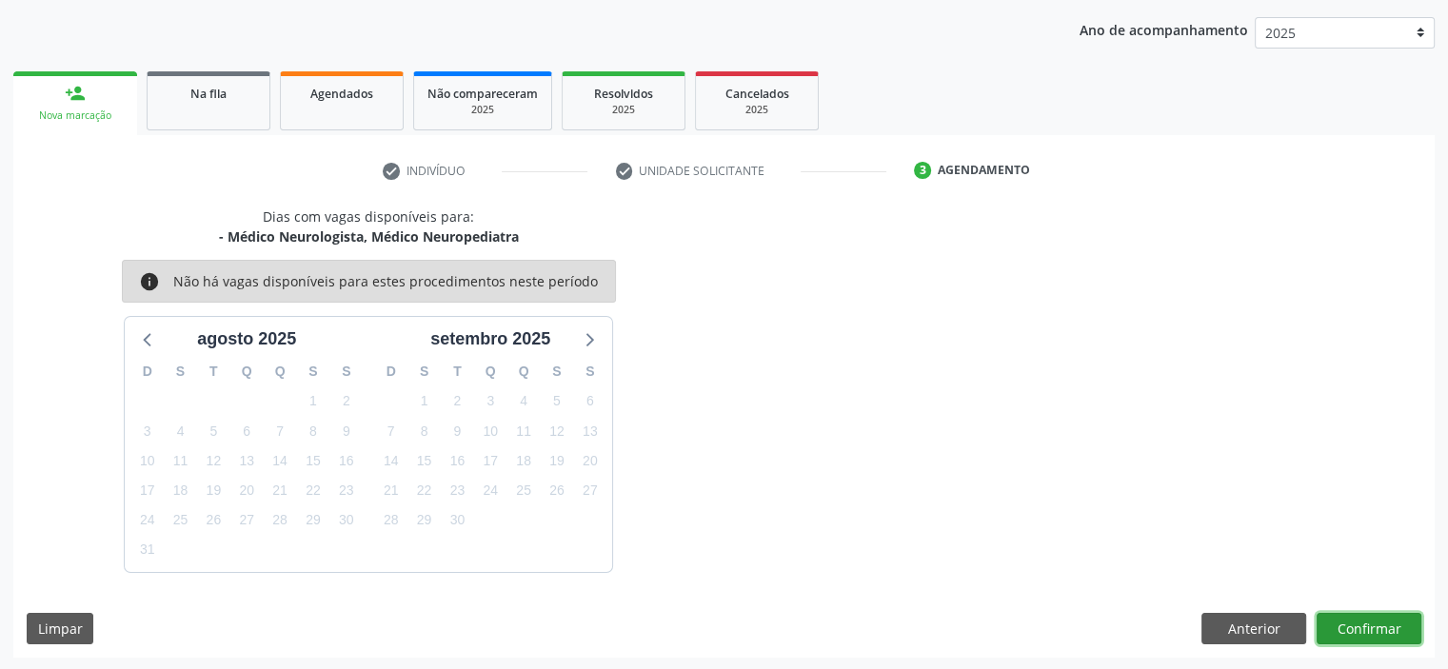
click at [1370, 616] on button "Confirmar" at bounding box center [1368, 629] width 105 height 32
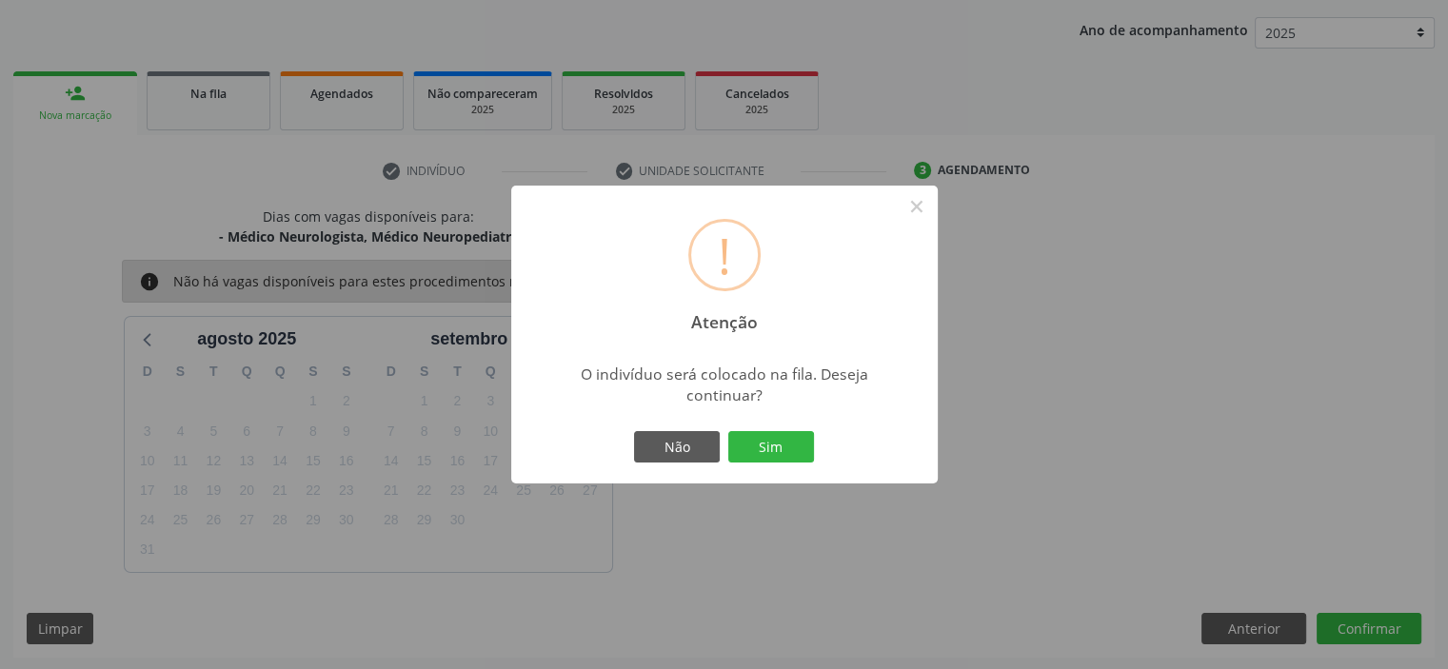
click at [728, 431] on button "Sim" at bounding box center [771, 447] width 86 height 32
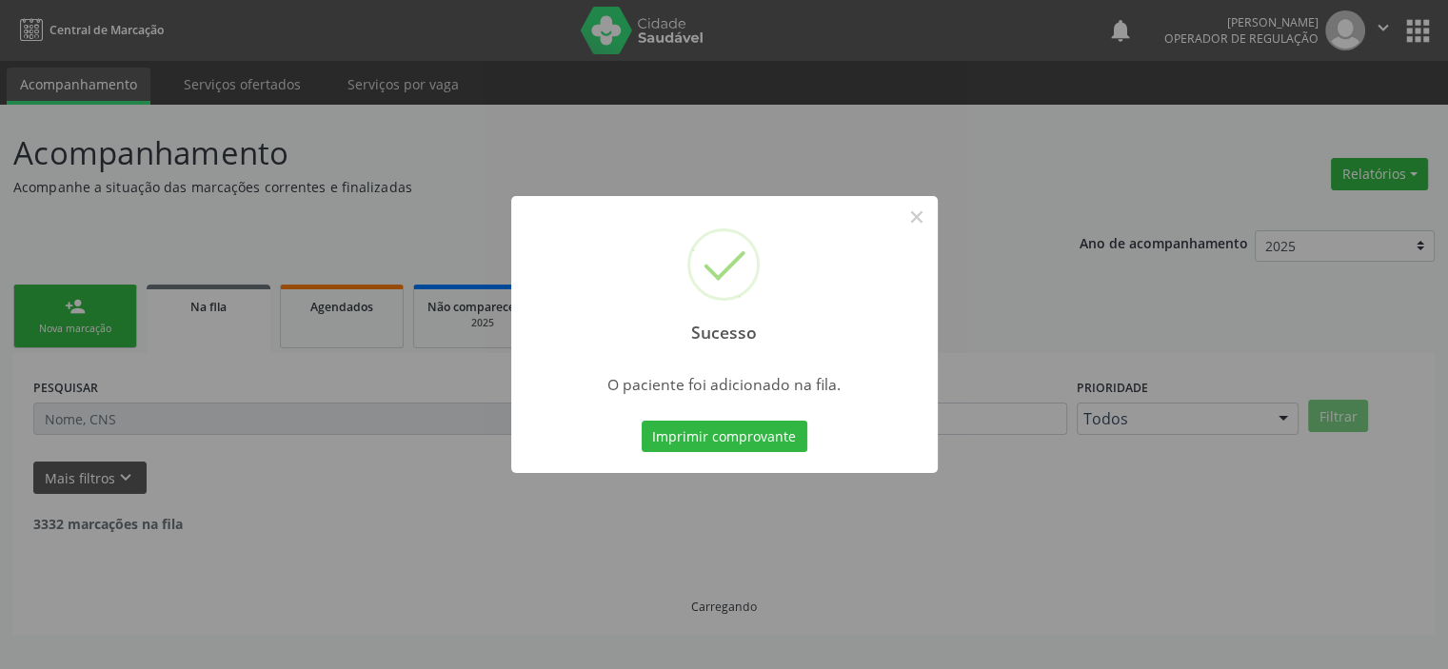
scroll to position [0, 0]
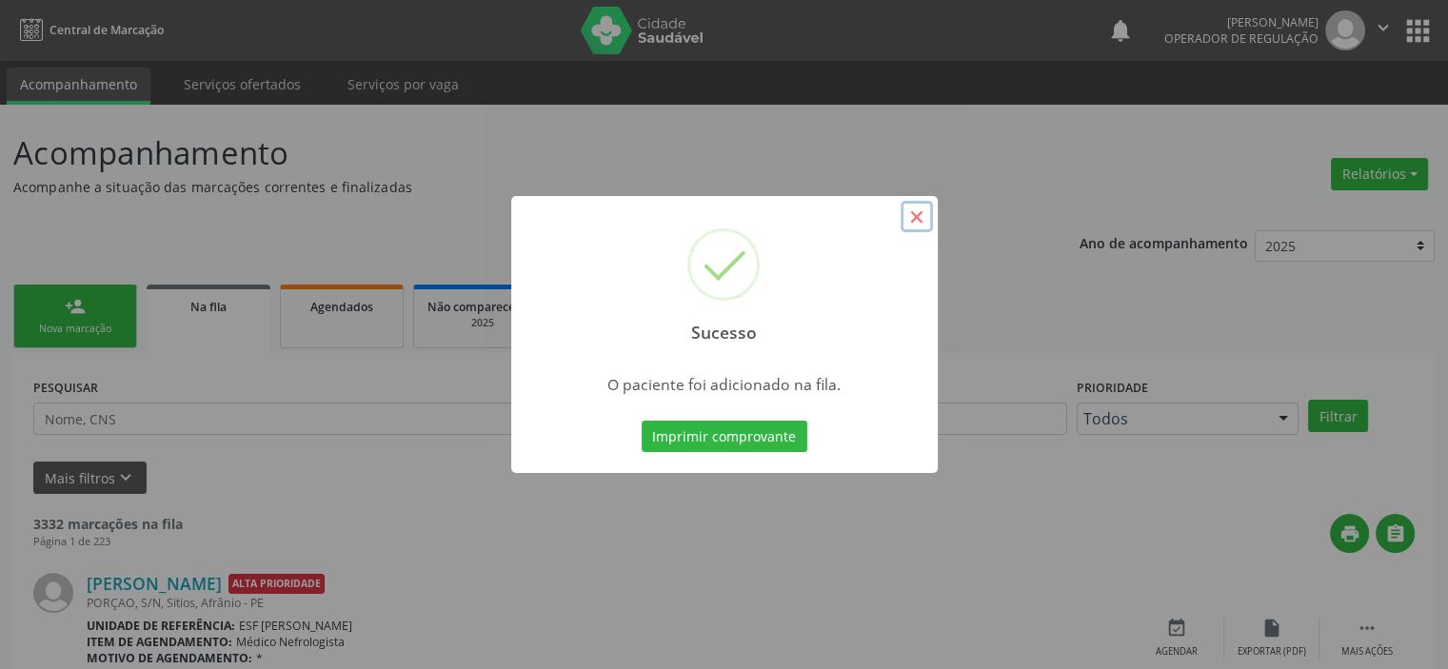
click at [924, 220] on button "×" at bounding box center [916, 217] width 32 height 32
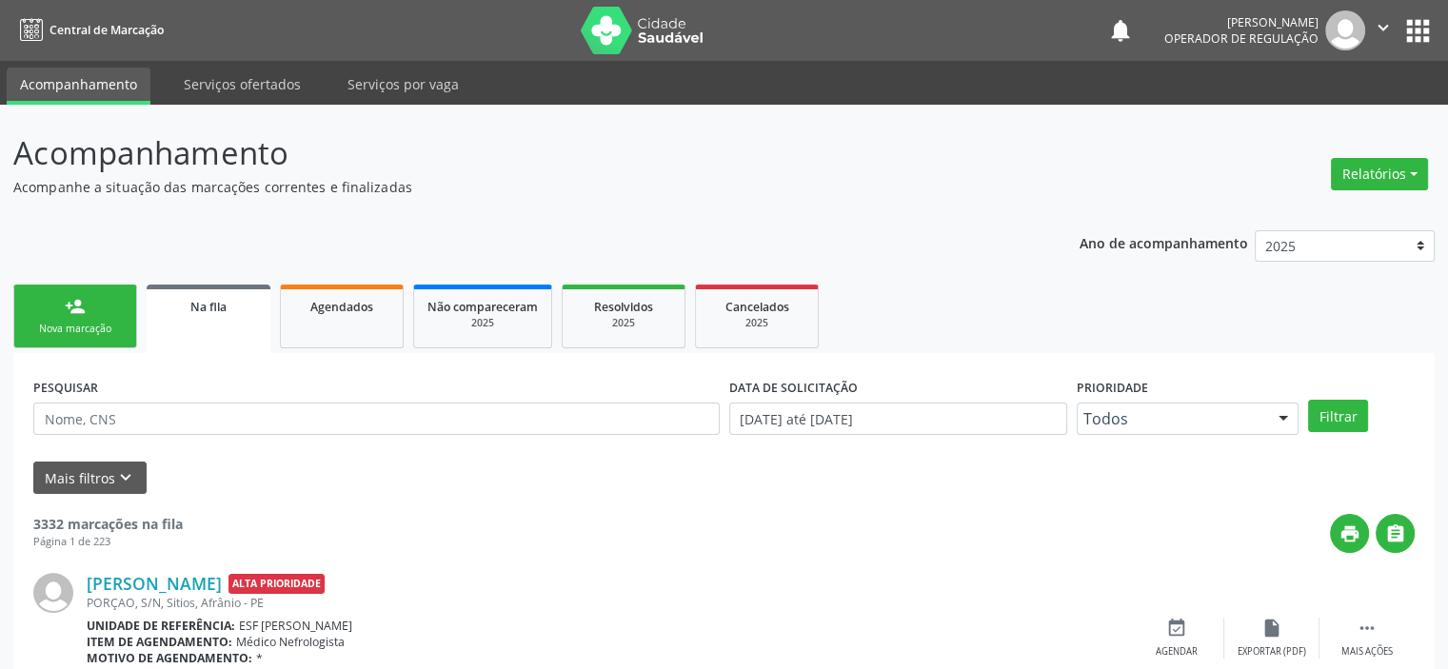
click at [89, 325] on div "Nova marcação" at bounding box center [75, 329] width 95 height 14
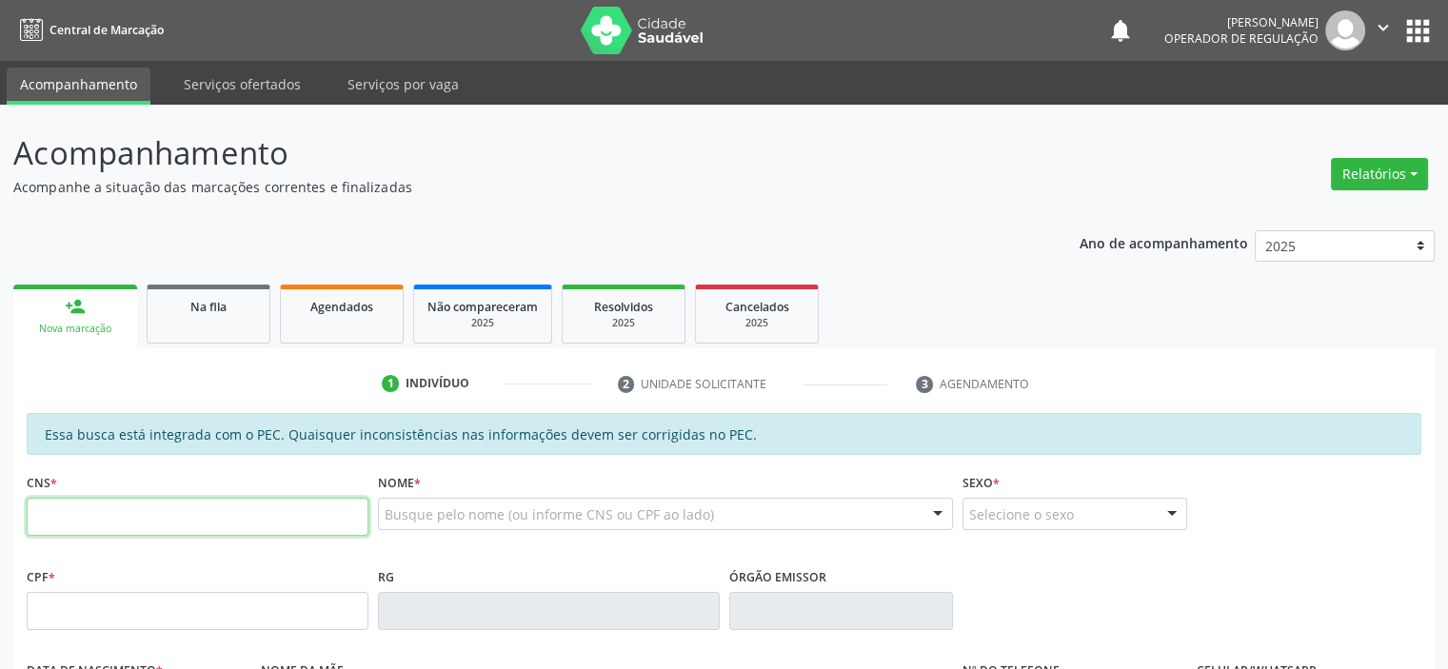
click at [156, 518] on input "text" at bounding box center [198, 517] width 342 height 38
type input "706 7055 6570 0016"
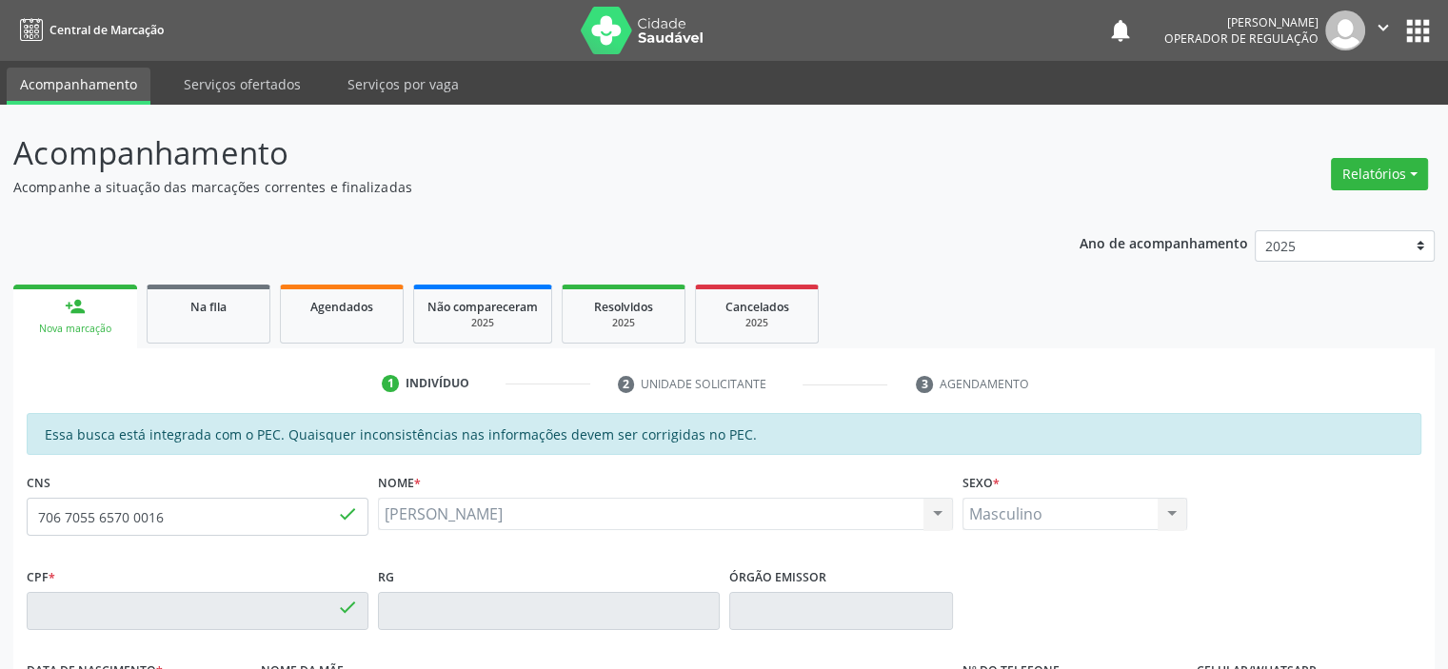
type input "392.090.084-72"
type input "[DATE]"
type input "[PERSON_NAME]"
type input "[PHONE_NUMBER]"
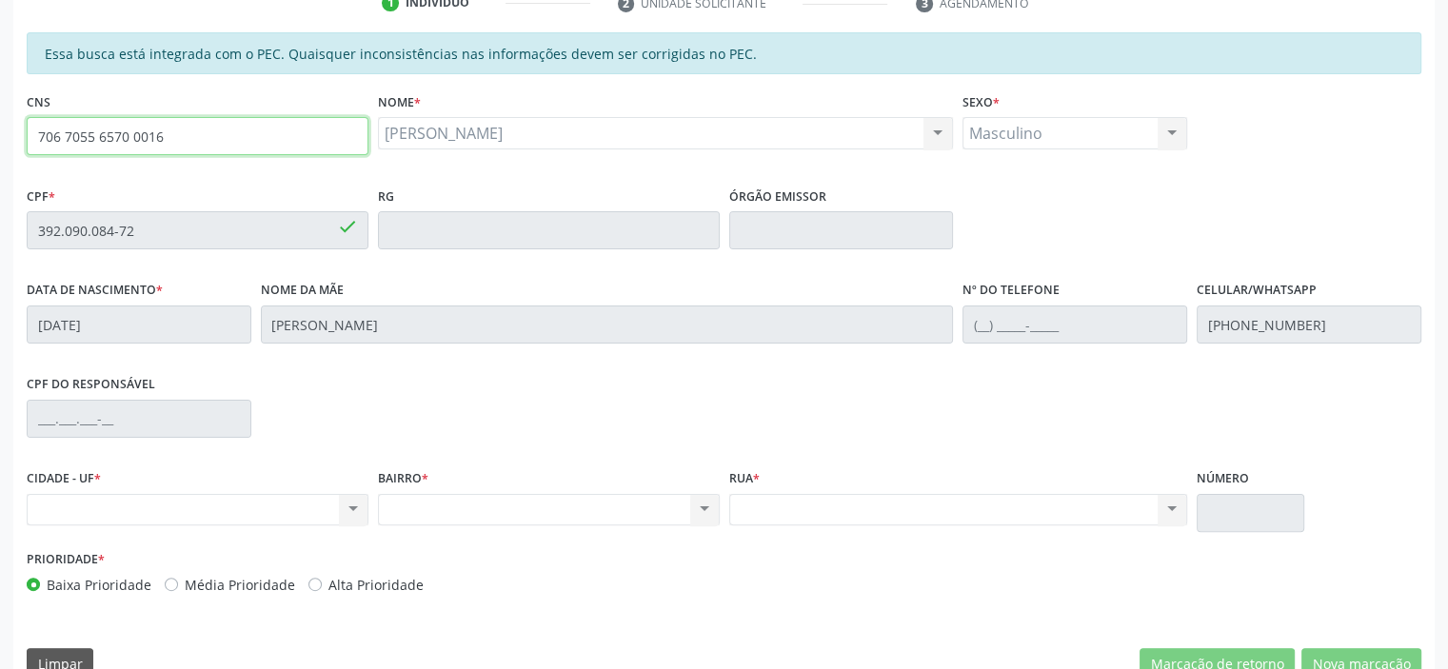
drag, startPoint x: 205, startPoint y: 130, endPoint x: 0, endPoint y: 108, distance: 205.9
click at [0, 108] on div "Acompanhamento Acompanhe a situação das marcações correntes e finalizadas Relat…" at bounding box center [724, 215] width 1448 height 982
